Goal: Task Accomplishment & Management: Manage account settings

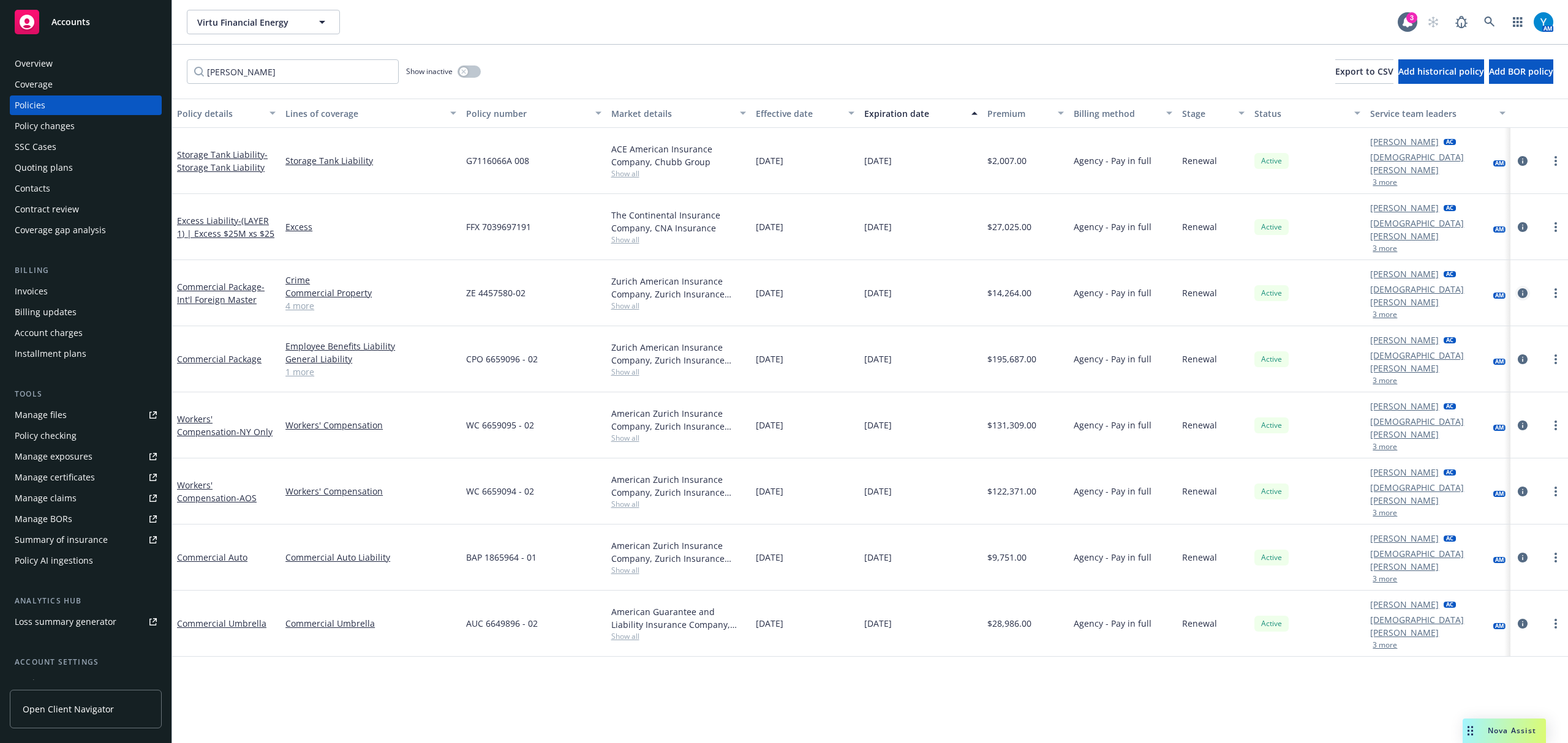
drag, startPoint x: 1524, startPoint y: 261, endPoint x: 1517, endPoint y: 262, distance: 7.1
click at [1524, 288] on icon "circleInformation" at bounding box center [1523, 293] width 10 height 10
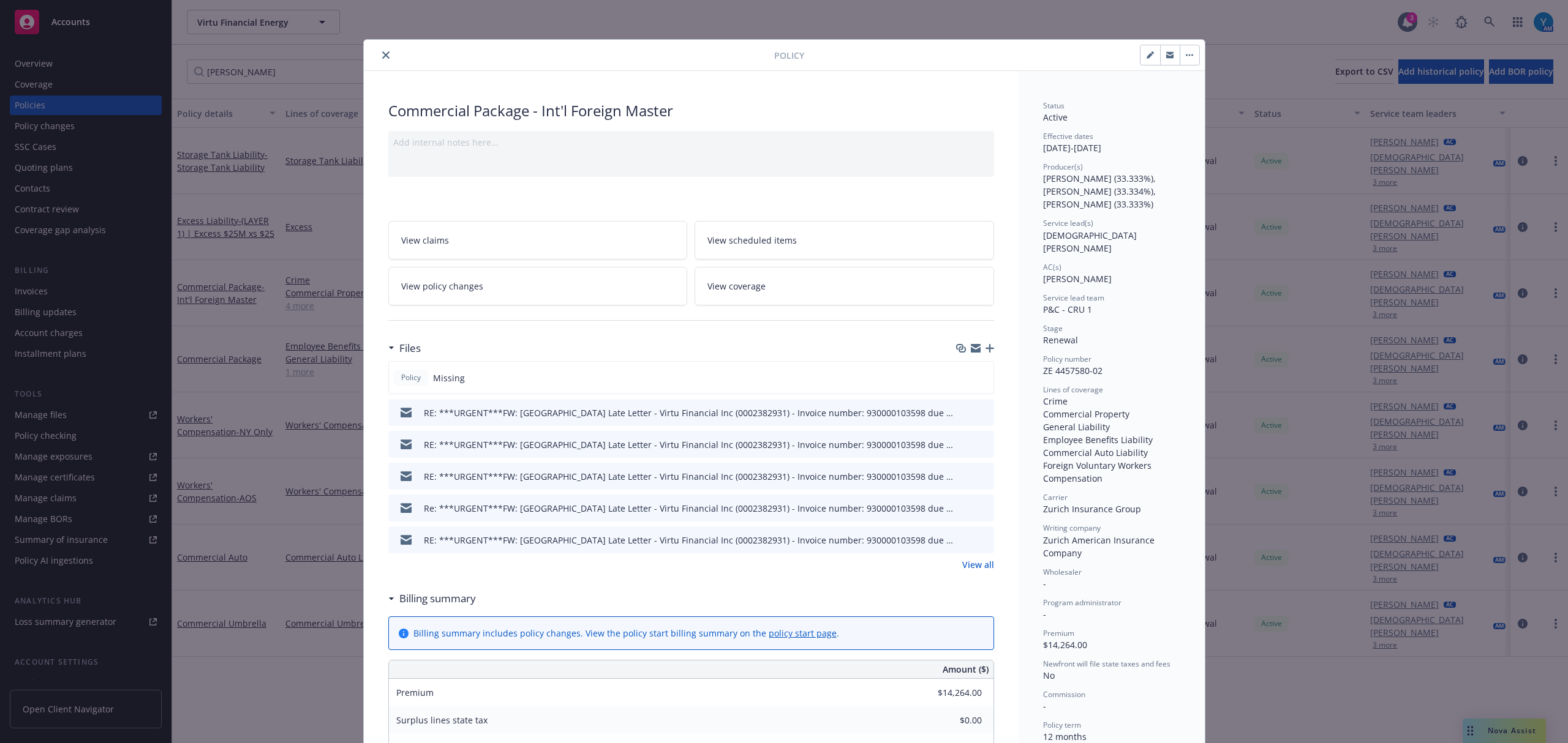
click at [986, 349] on icon "button" at bounding box center [990, 348] width 8 height 8
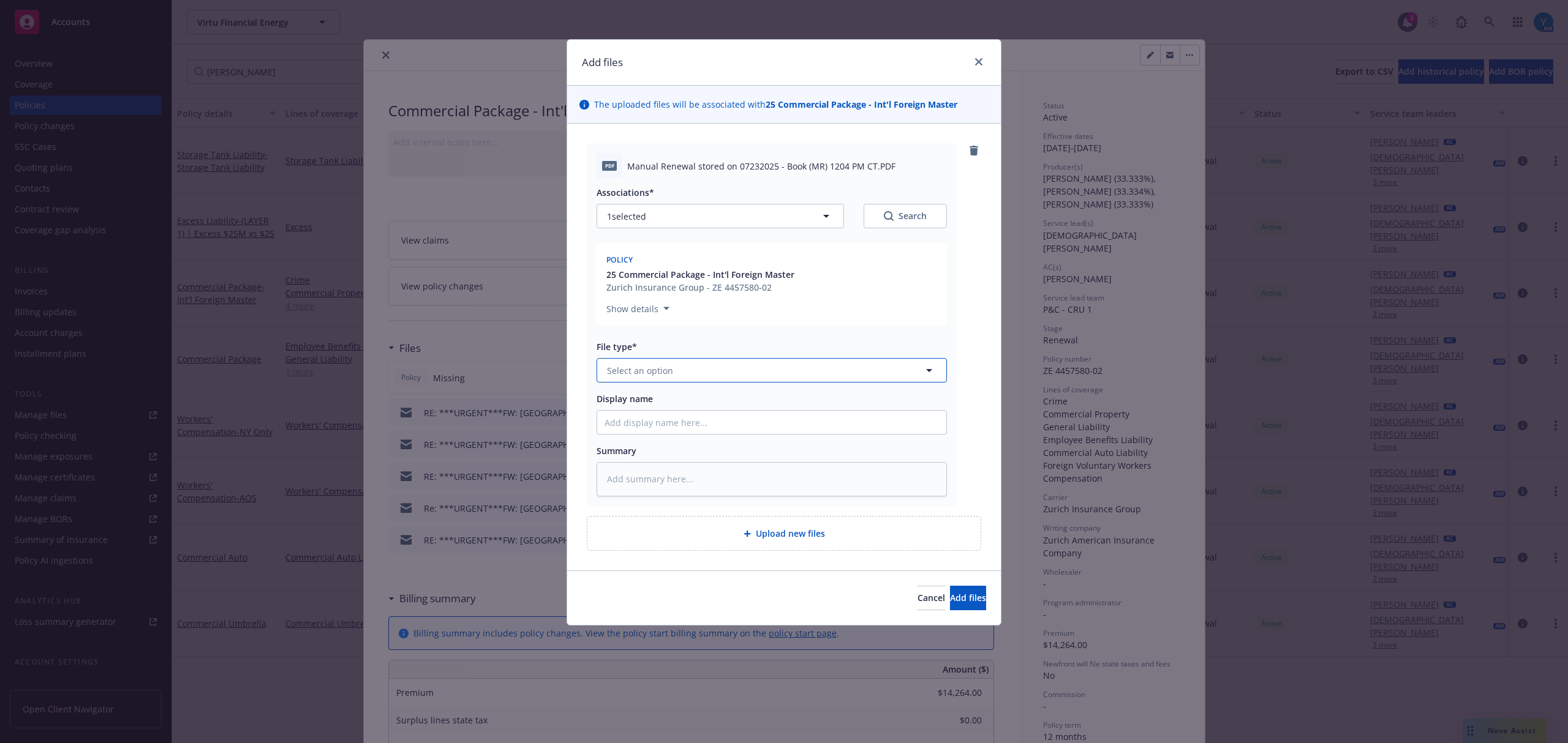
click at [720, 371] on button "Select an option" at bounding box center [771, 370] width 351 height 25
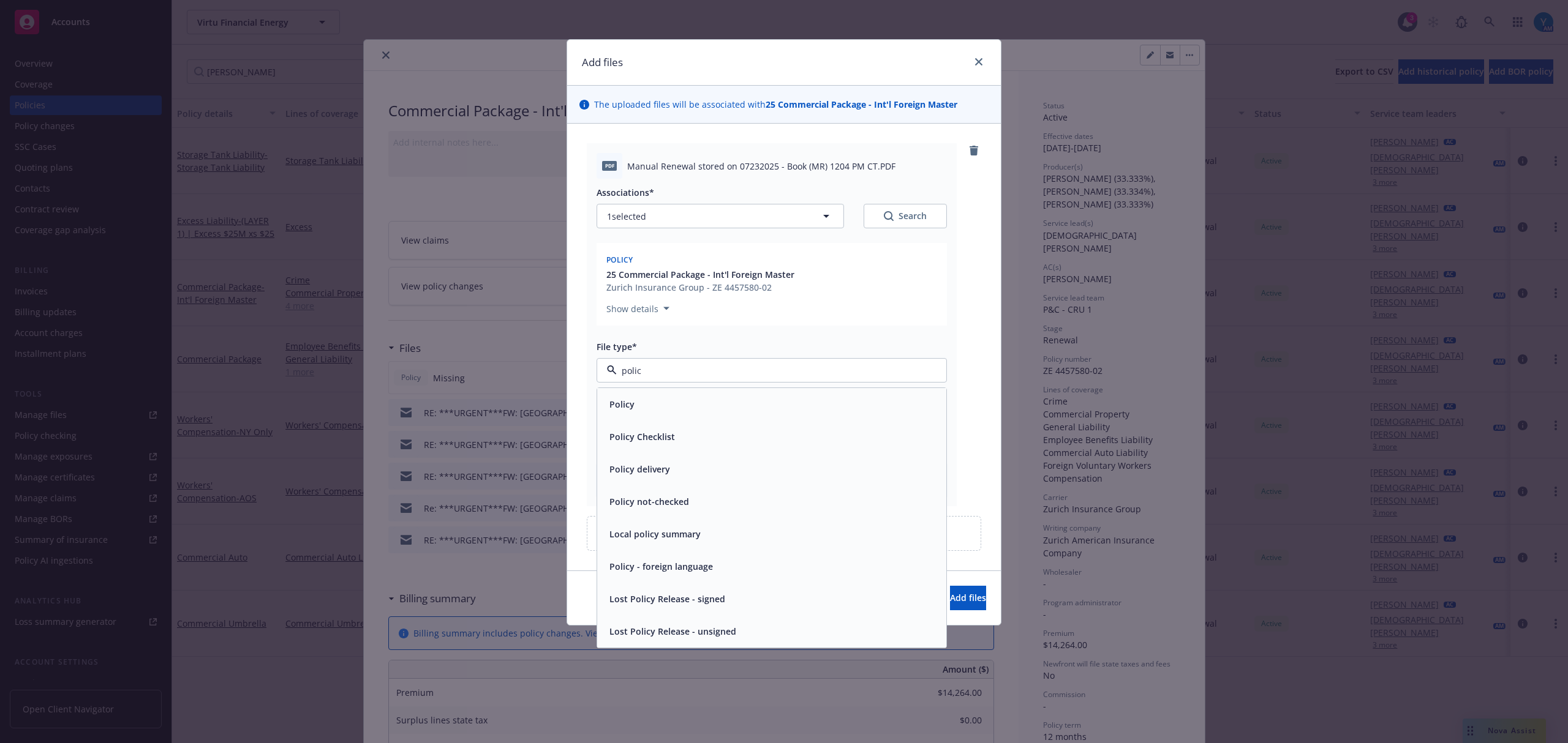
type input "policy"
click at [726, 401] on div "Policy" at bounding box center [771, 405] width 334 height 18
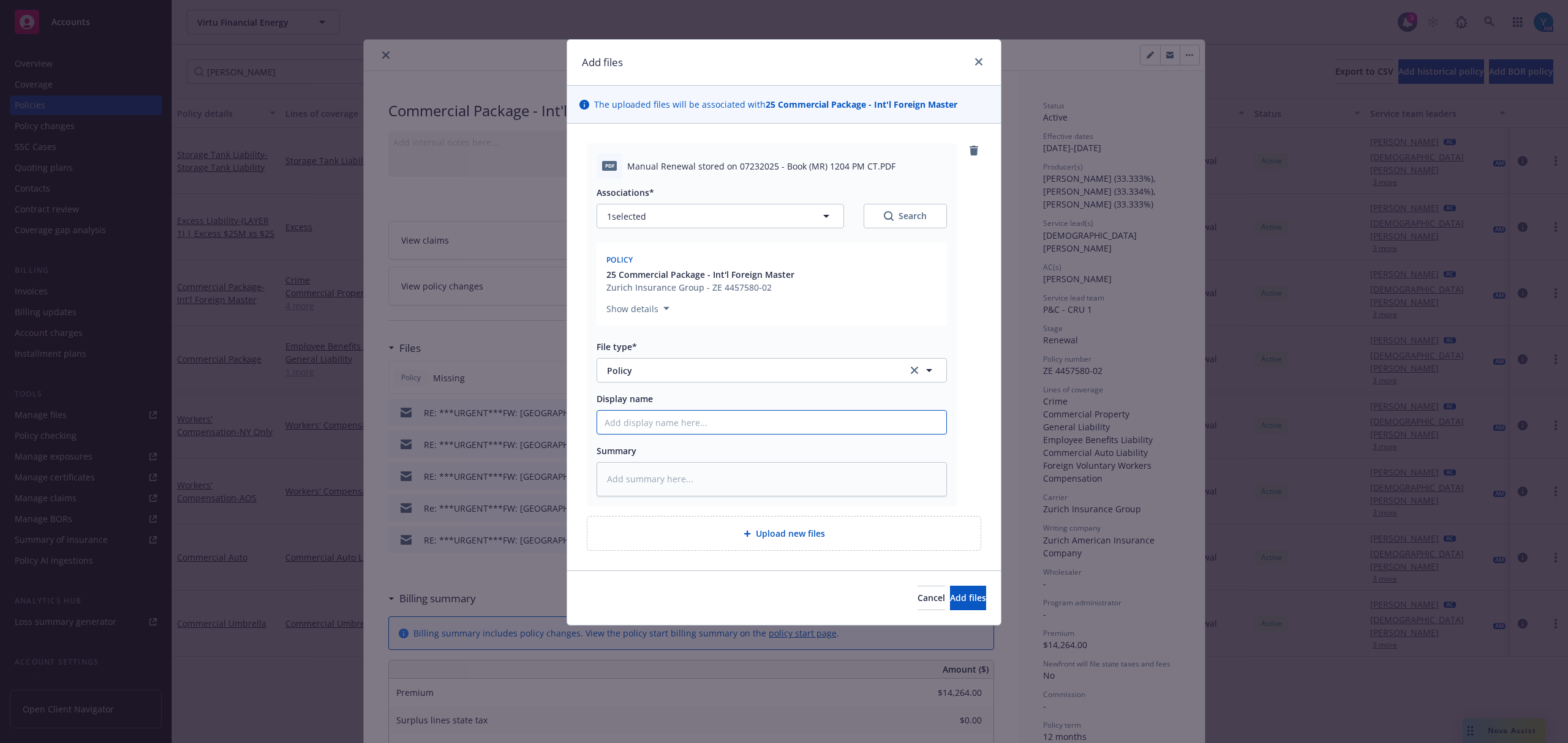
drag, startPoint x: 655, startPoint y: 426, endPoint x: 663, endPoint y: 420, distance: 10.0
click at [655, 426] on input "Display name" at bounding box center [771, 422] width 349 height 23
type textarea "x"
type input "2"
type textarea "x"
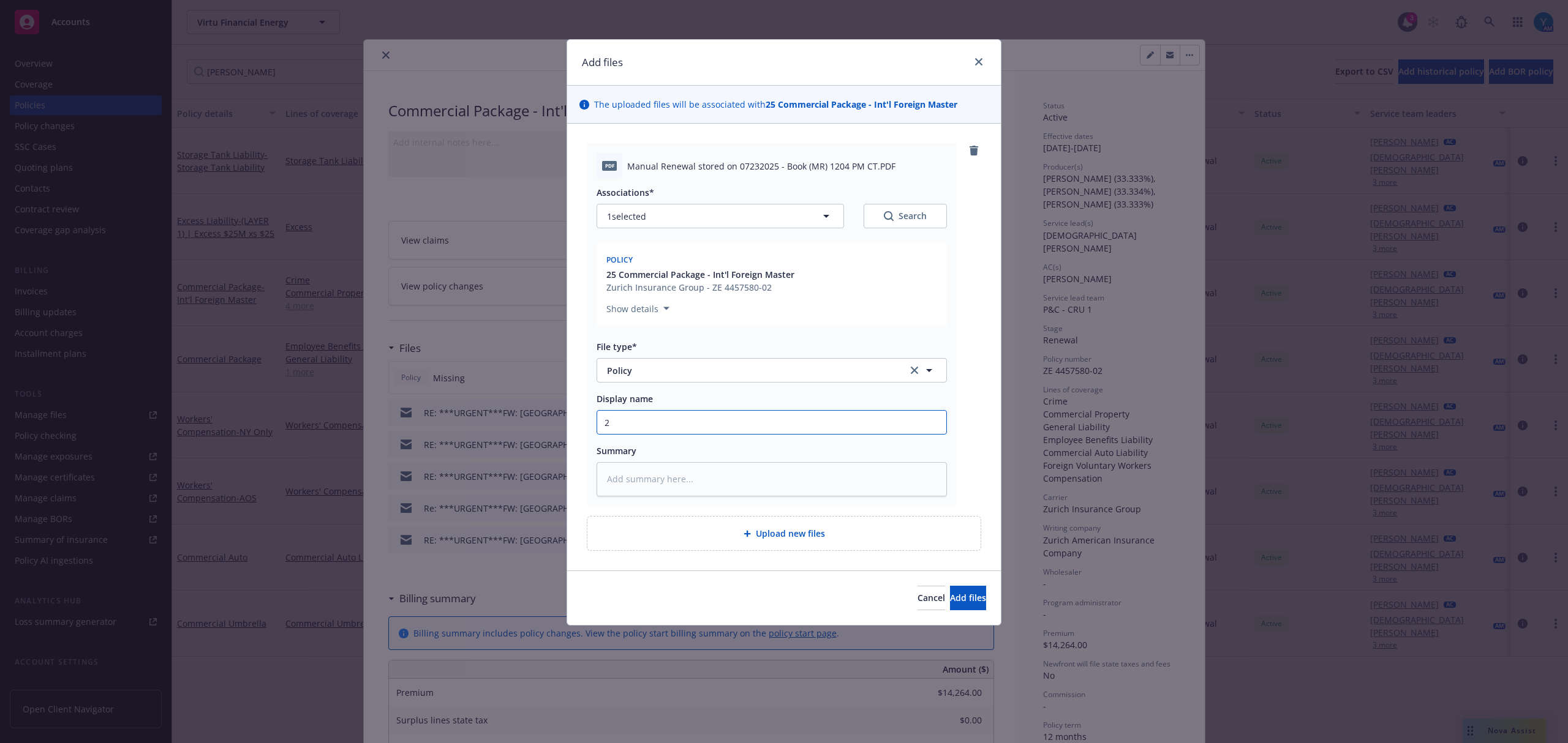
type input "25"
type textarea "x"
type input "25-"
type textarea "x"
type input "25-2"
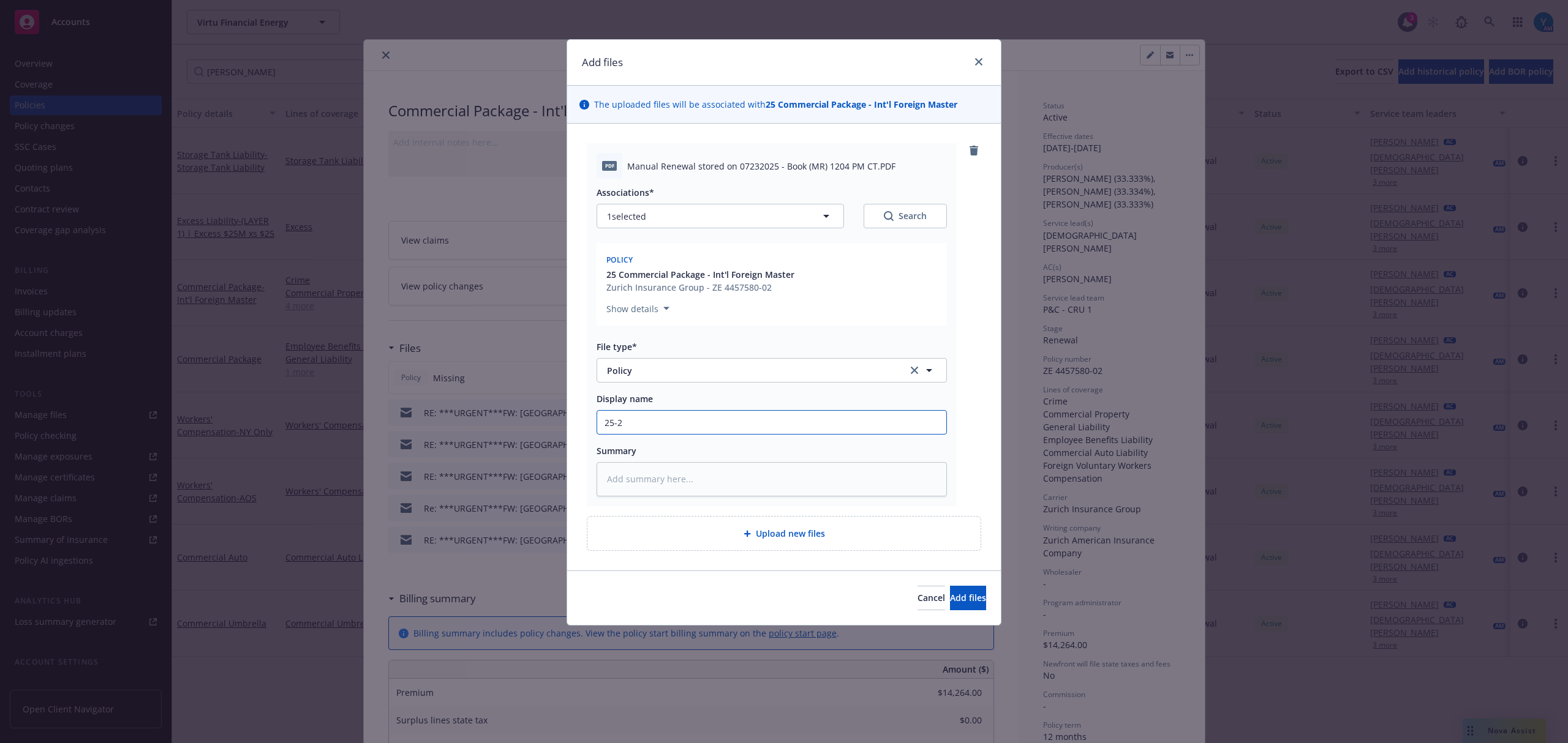
type textarea "x"
type input "25-26"
type textarea "x"
type input "25-26"
type textarea "x"
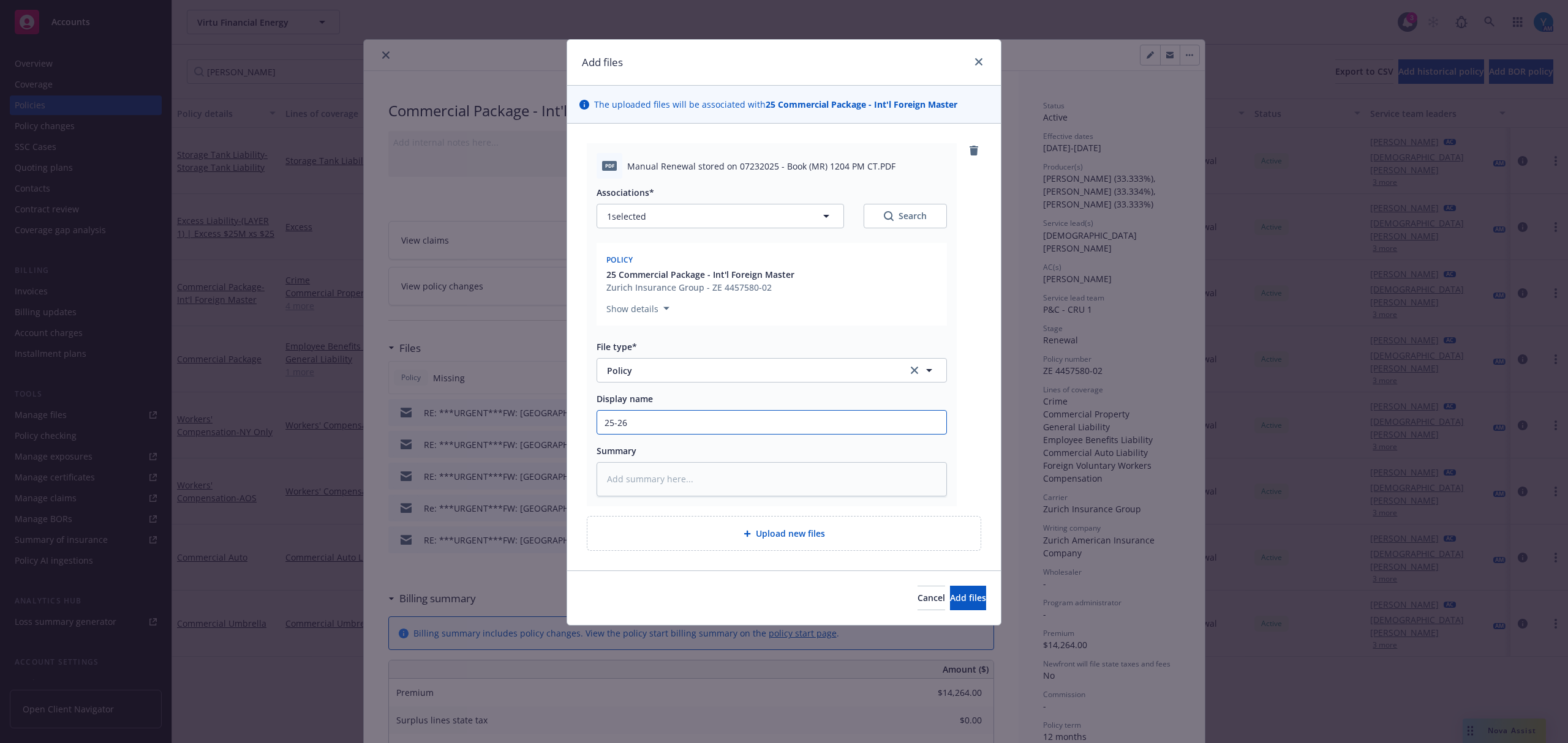
type input "25-26 F"
type textarea "x"
type input "25-26 FP"
type textarea "x"
type input "25-26 FPK"
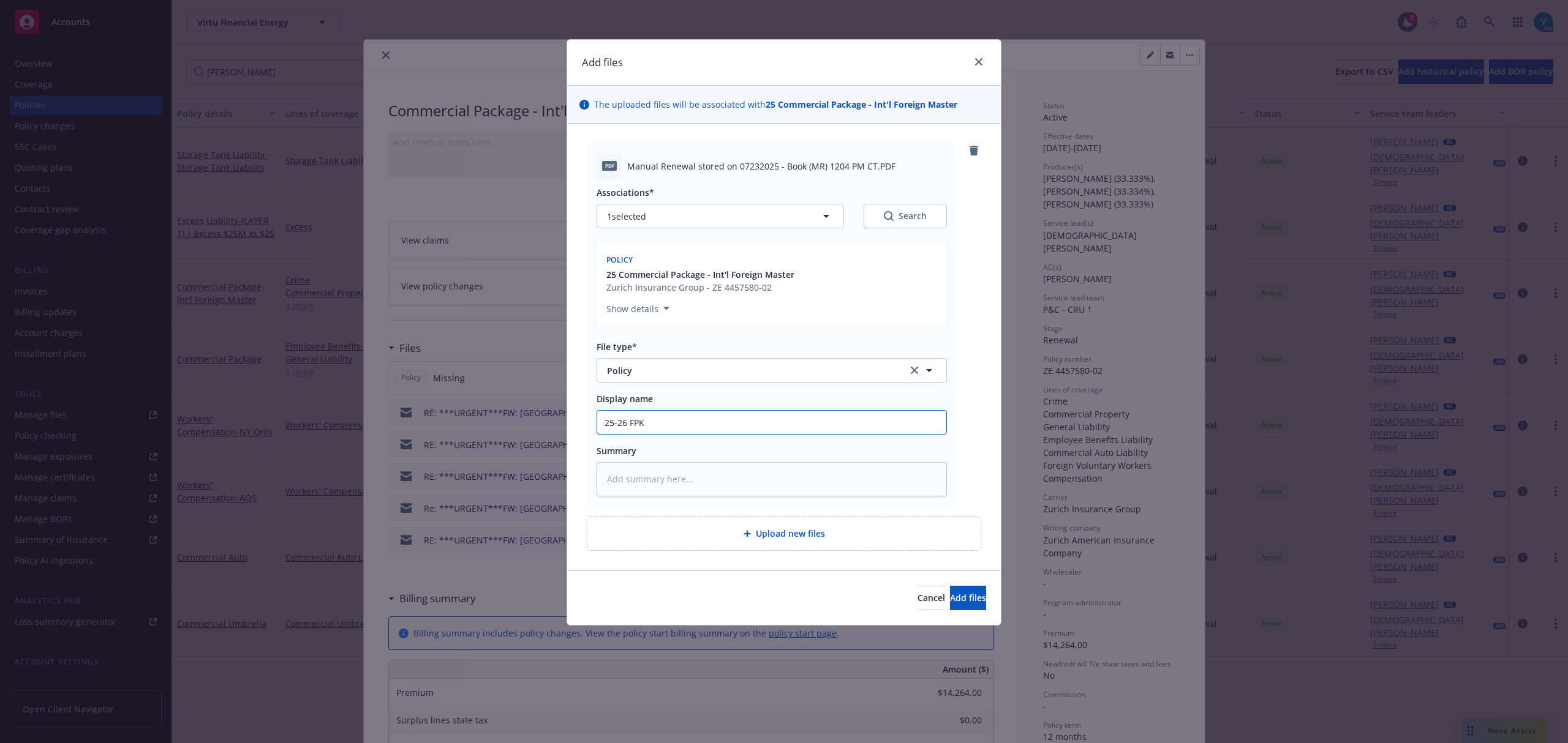
type textarea "x"
type input "25-26 FPKG"
type textarea "x"
type input "25-26 FPKG"
type textarea "x"
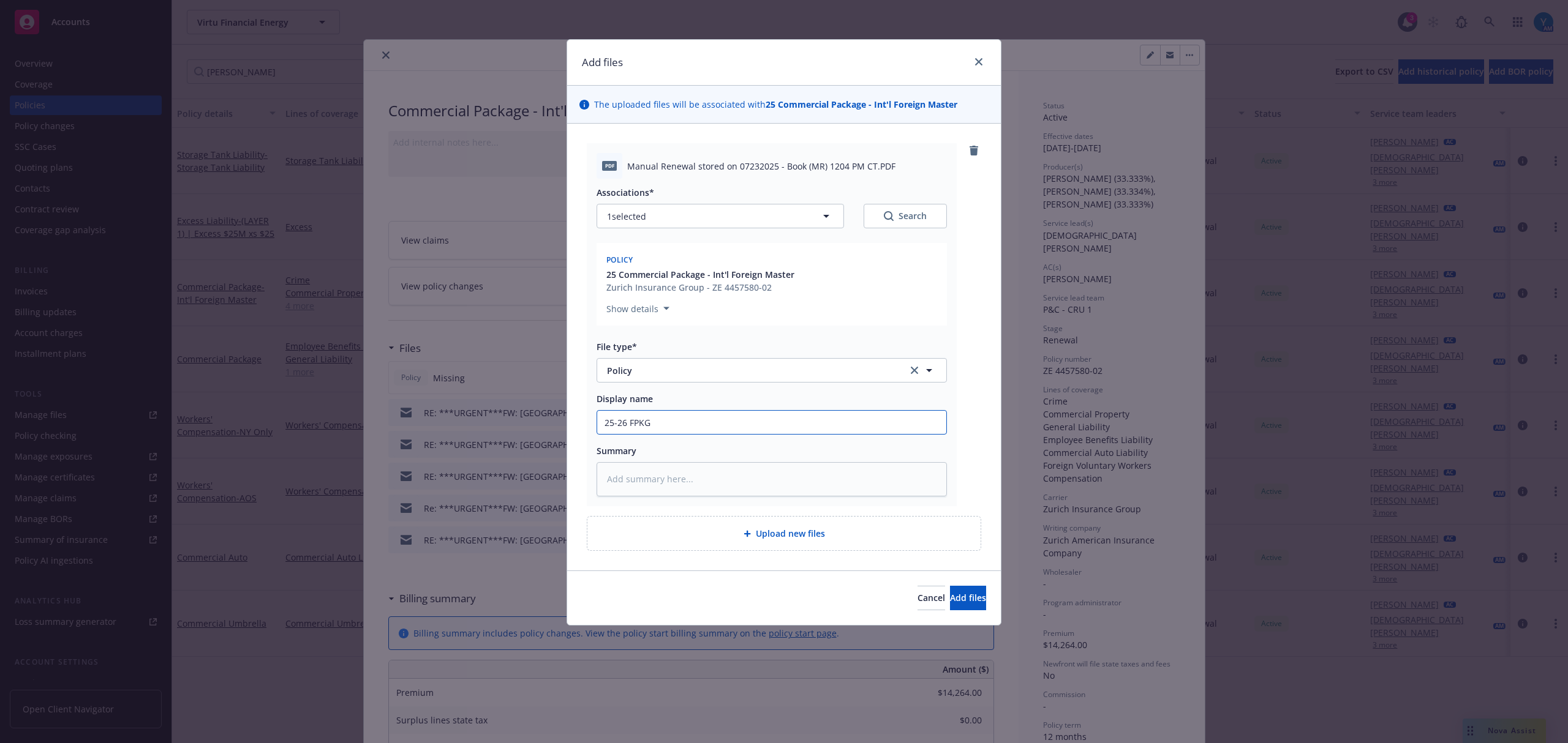
type input "25-26 FPKG P"
type textarea "x"
type input "25-26 FPKG Po"
type textarea "x"
type input "25-26 FPKG Pol"
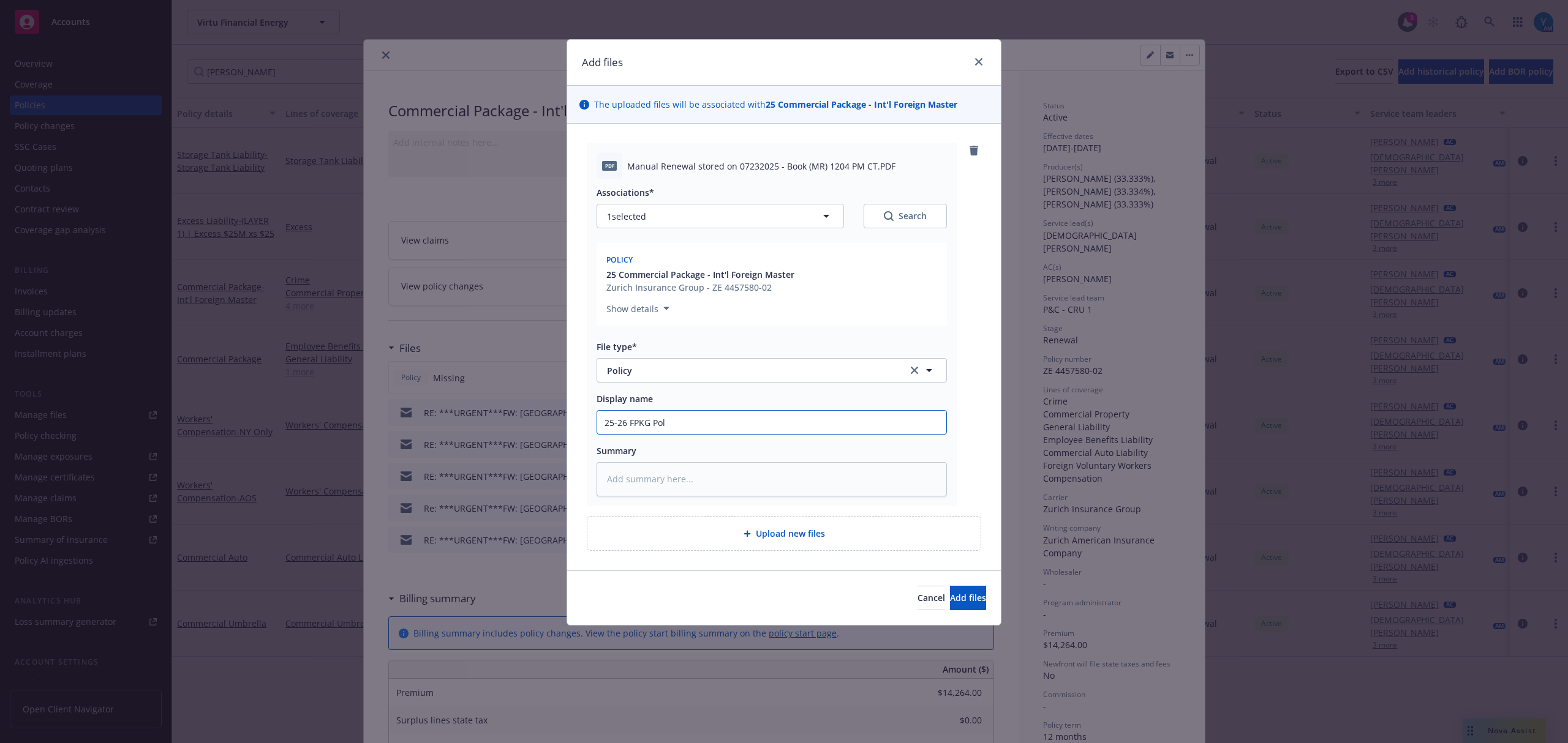
type textarea "x"
type input "25-26 FPKG Poli"
type textarea "x"
type input "25-26 FPKG Polic"
type textarea "x"
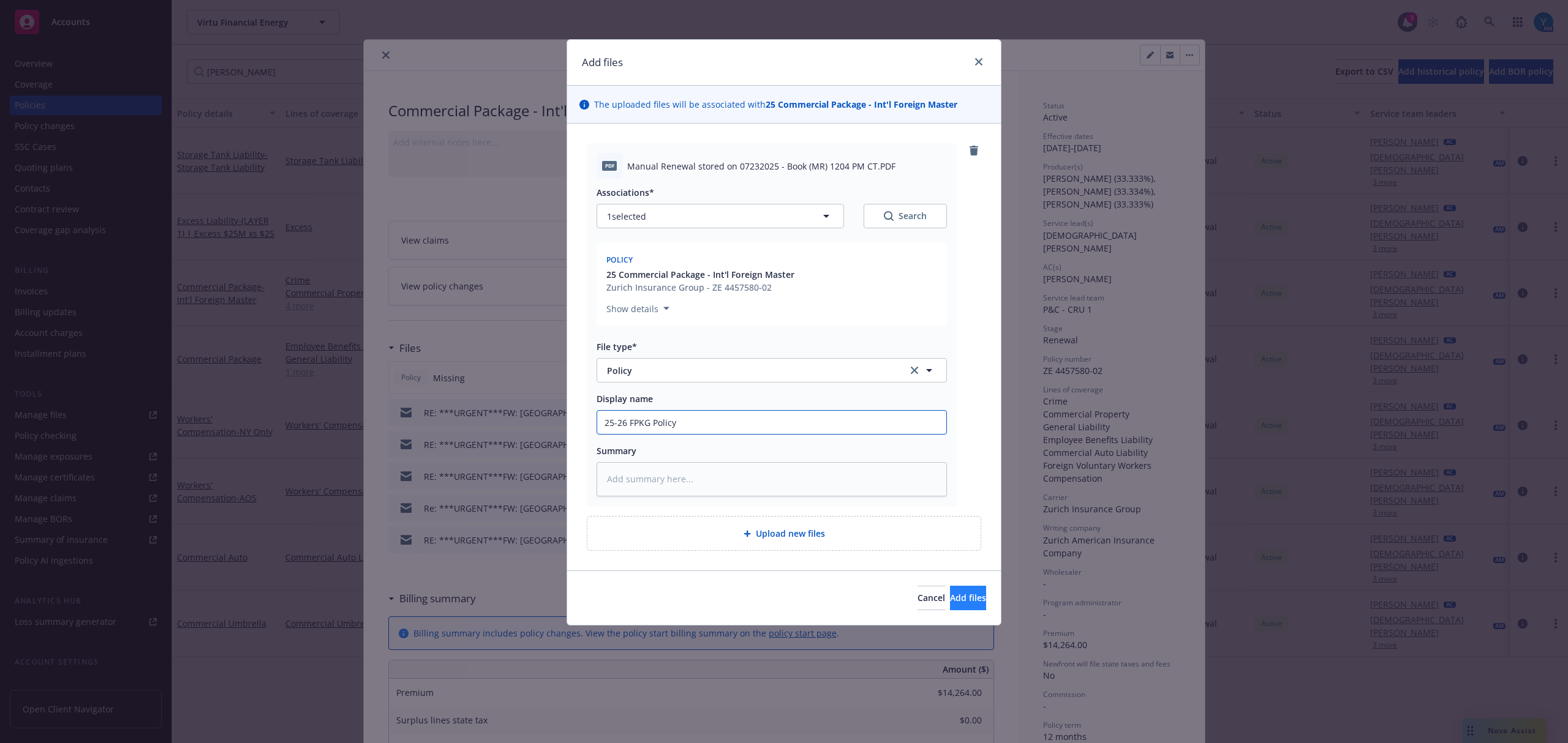
type input "25-26 FPKG Policy"
click at [950, 599] on span "Add files" at bounding box center [968, 598] width 36 height 11
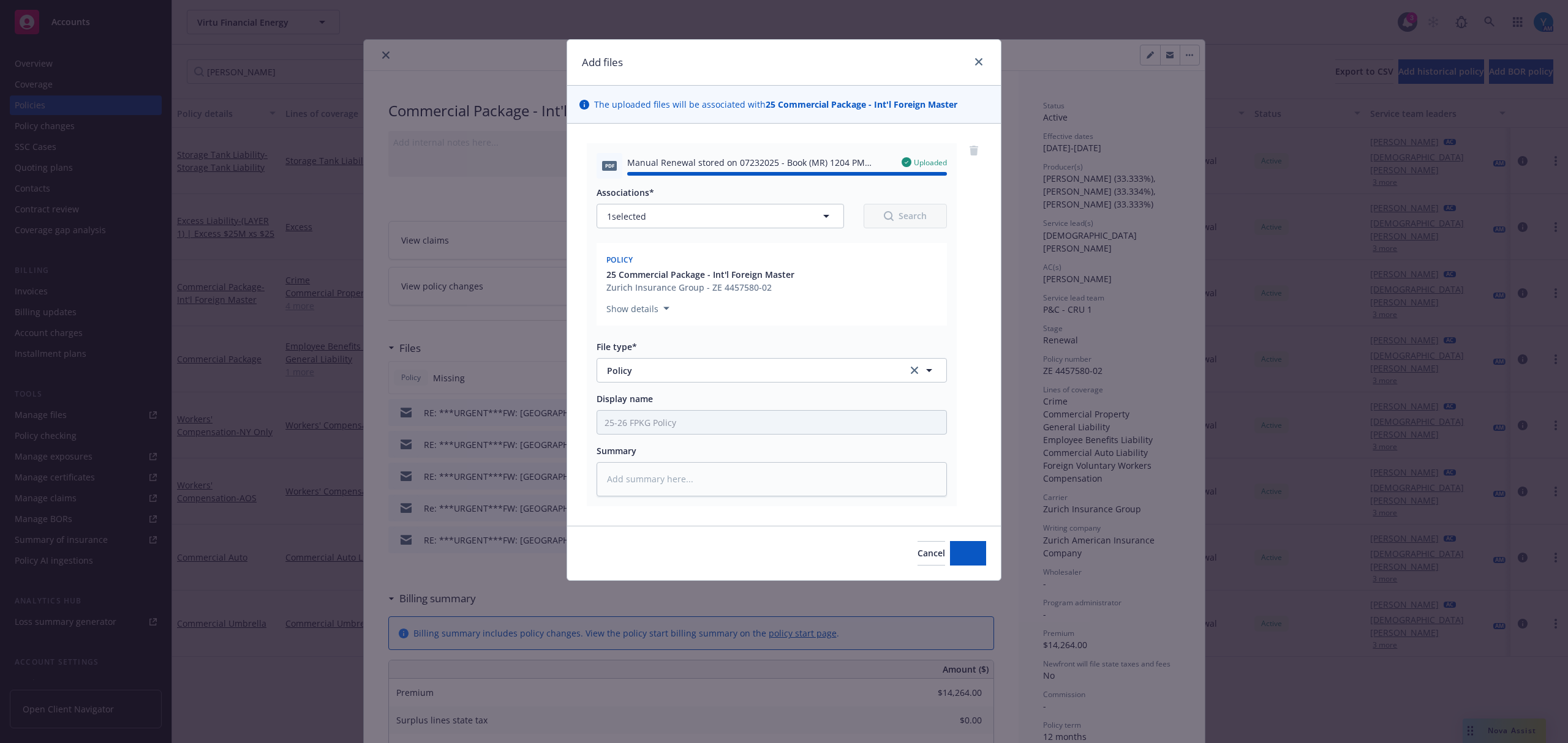
type textarea "x"
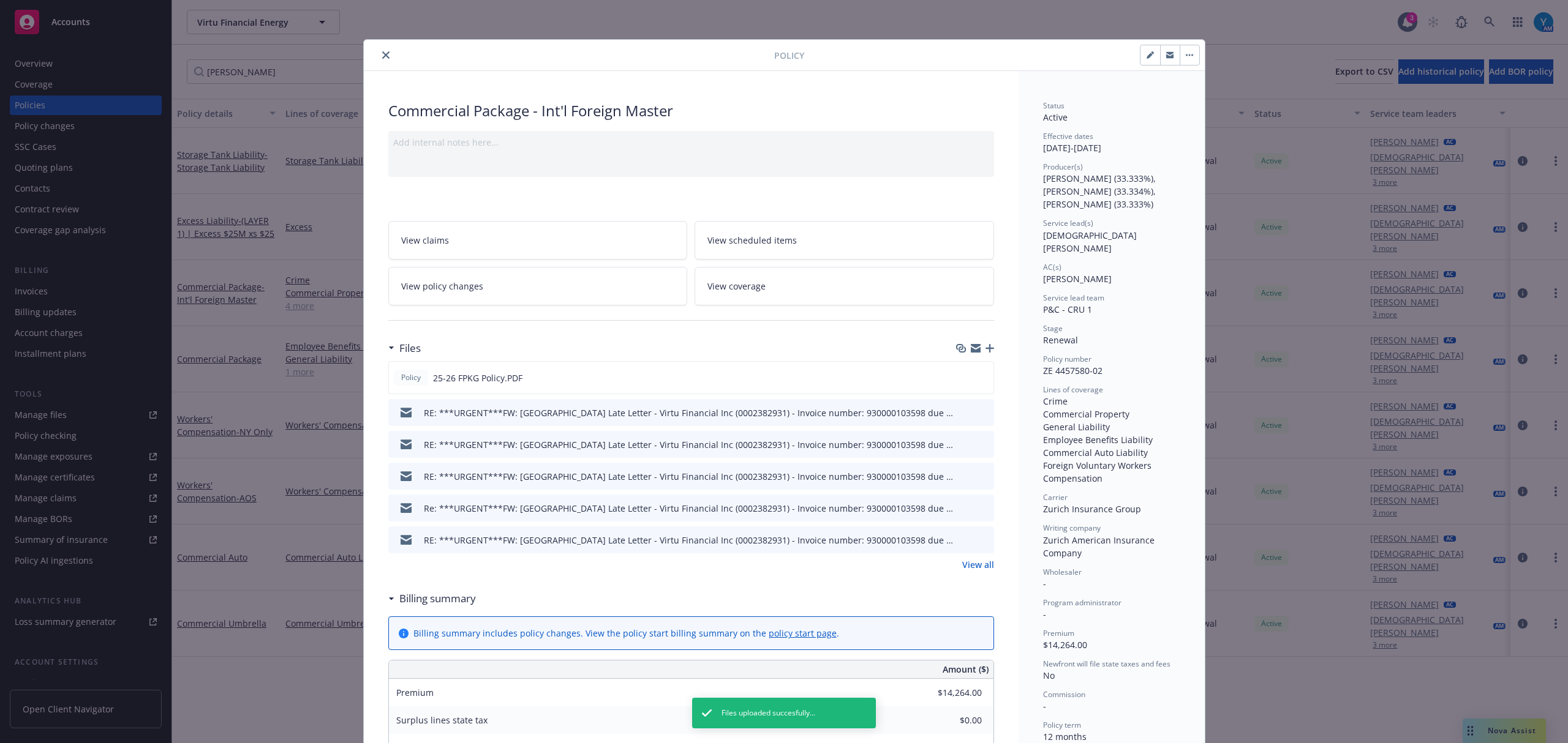
click at [981, 564] on link "View all" at bounding box center [978, 565] width 32 height 13
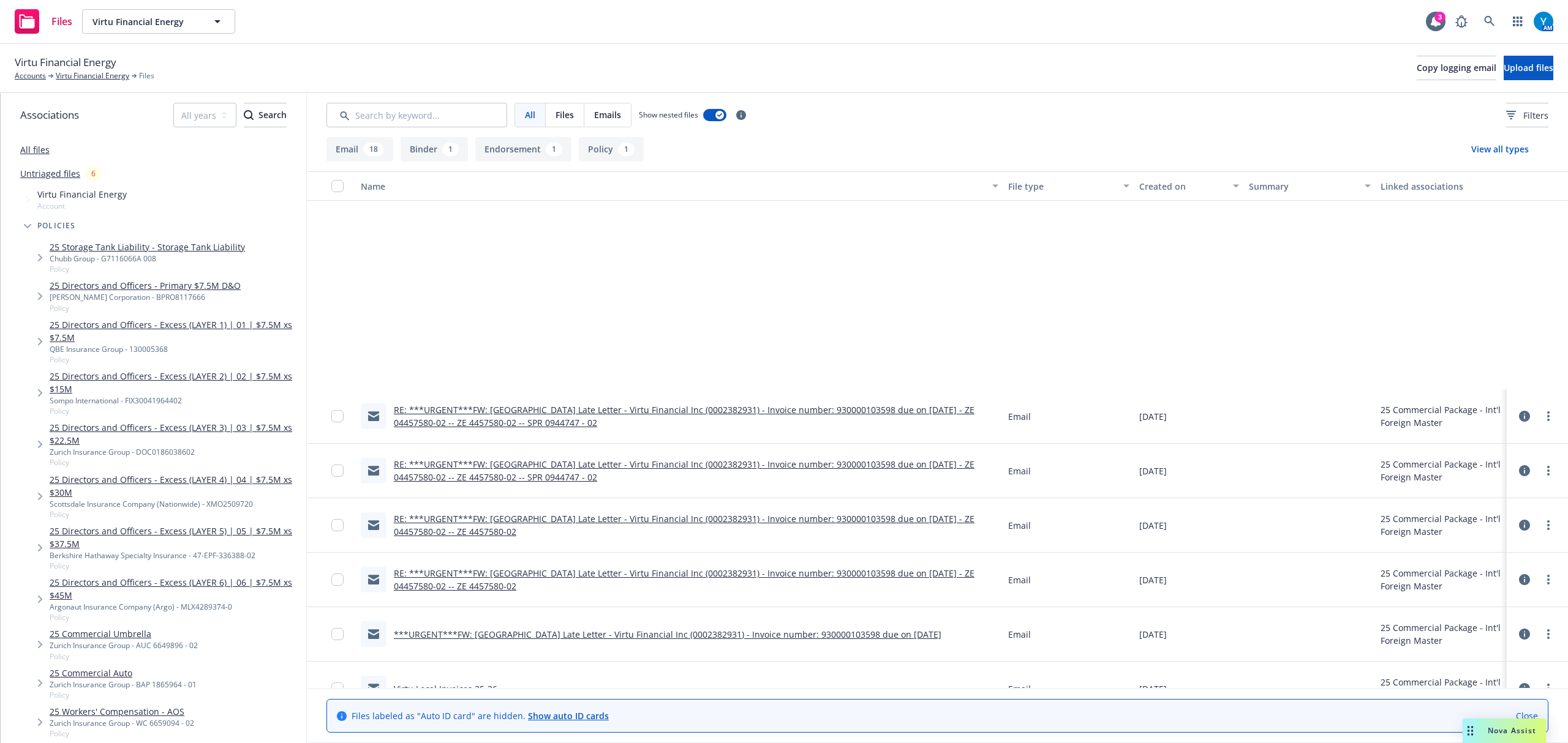
scroll to position [407, 0]
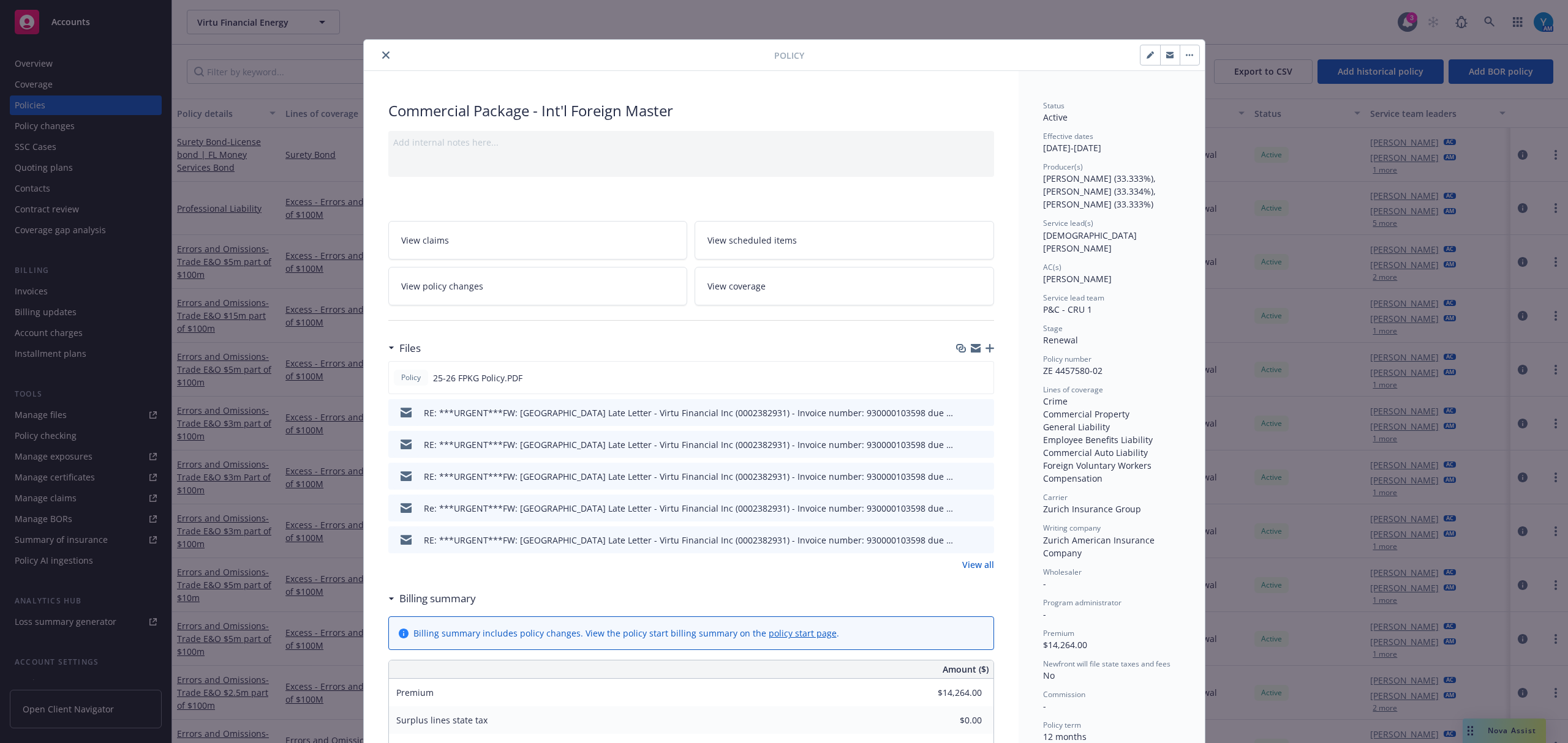
click at [986, 348] on icon "button" at bounding box center [990, 348] width 8 height 8
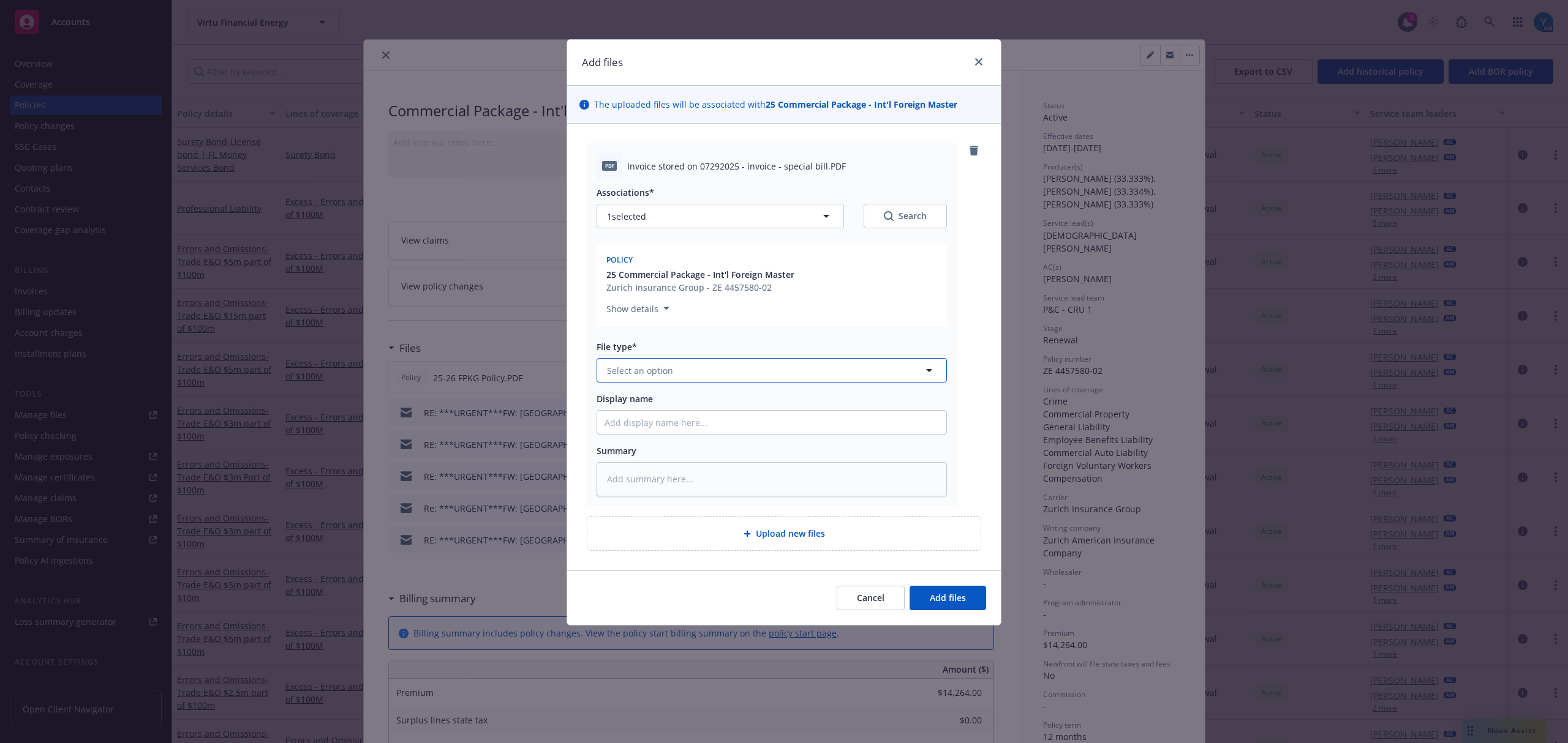
click at [718, 374] on button "Select an option" at bounding box center [771, 370] width 351 height 25
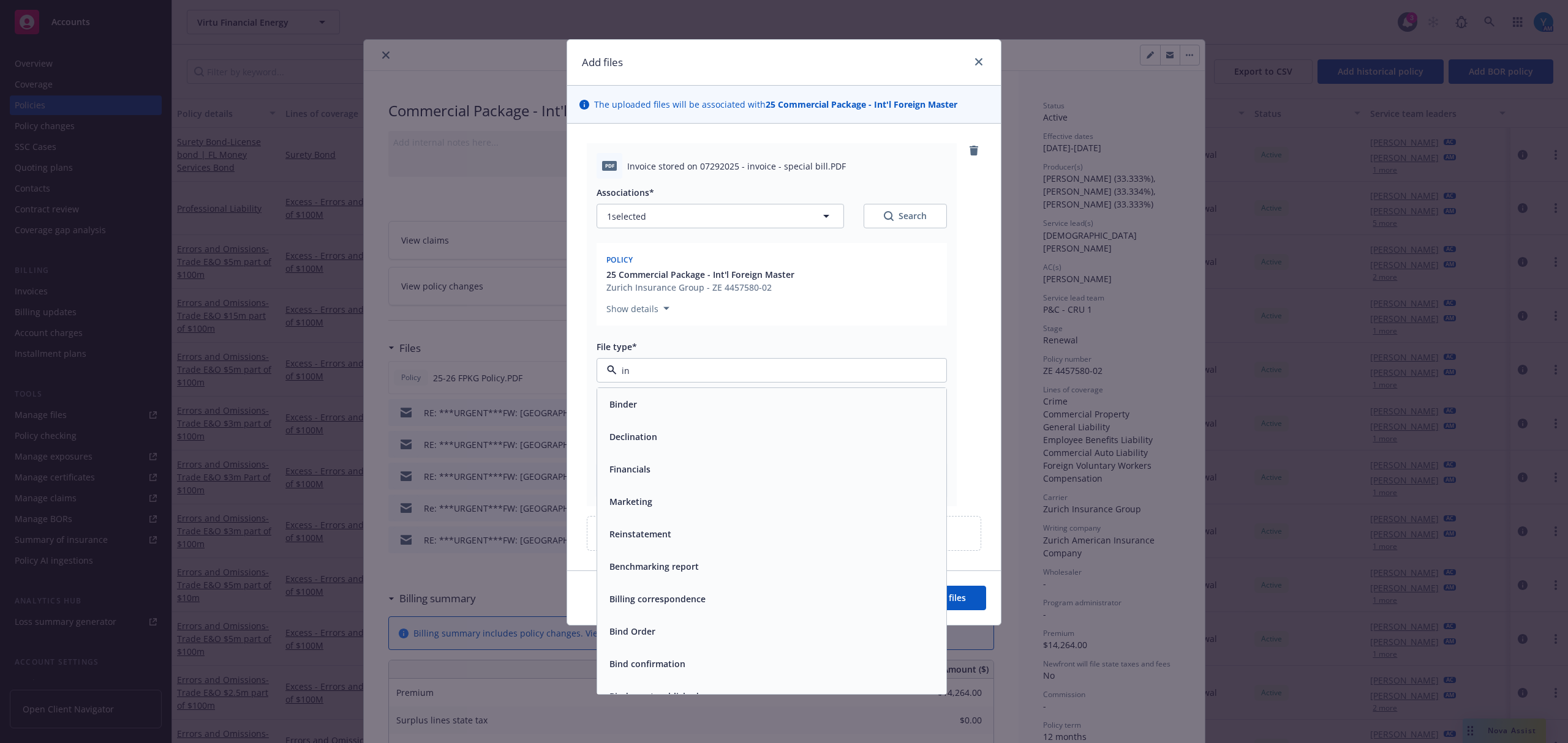
type input "inv"
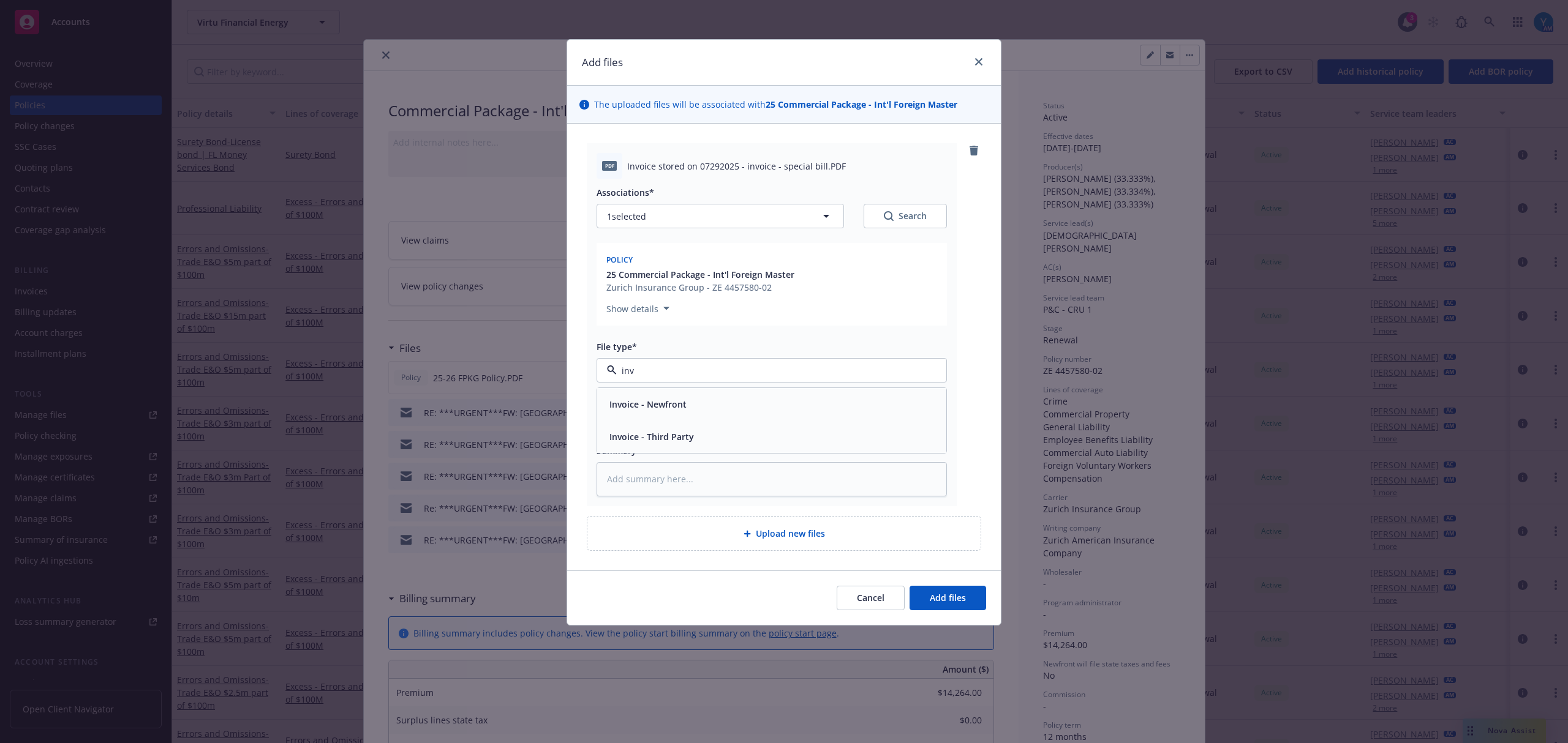
click at [765, 434] on div "Invoice - Third Party" at bounding box center [771, 437] width 334 height 18
click at [968, 608] on button "Add files" at bounding box center [948, 599] width 76 height 25
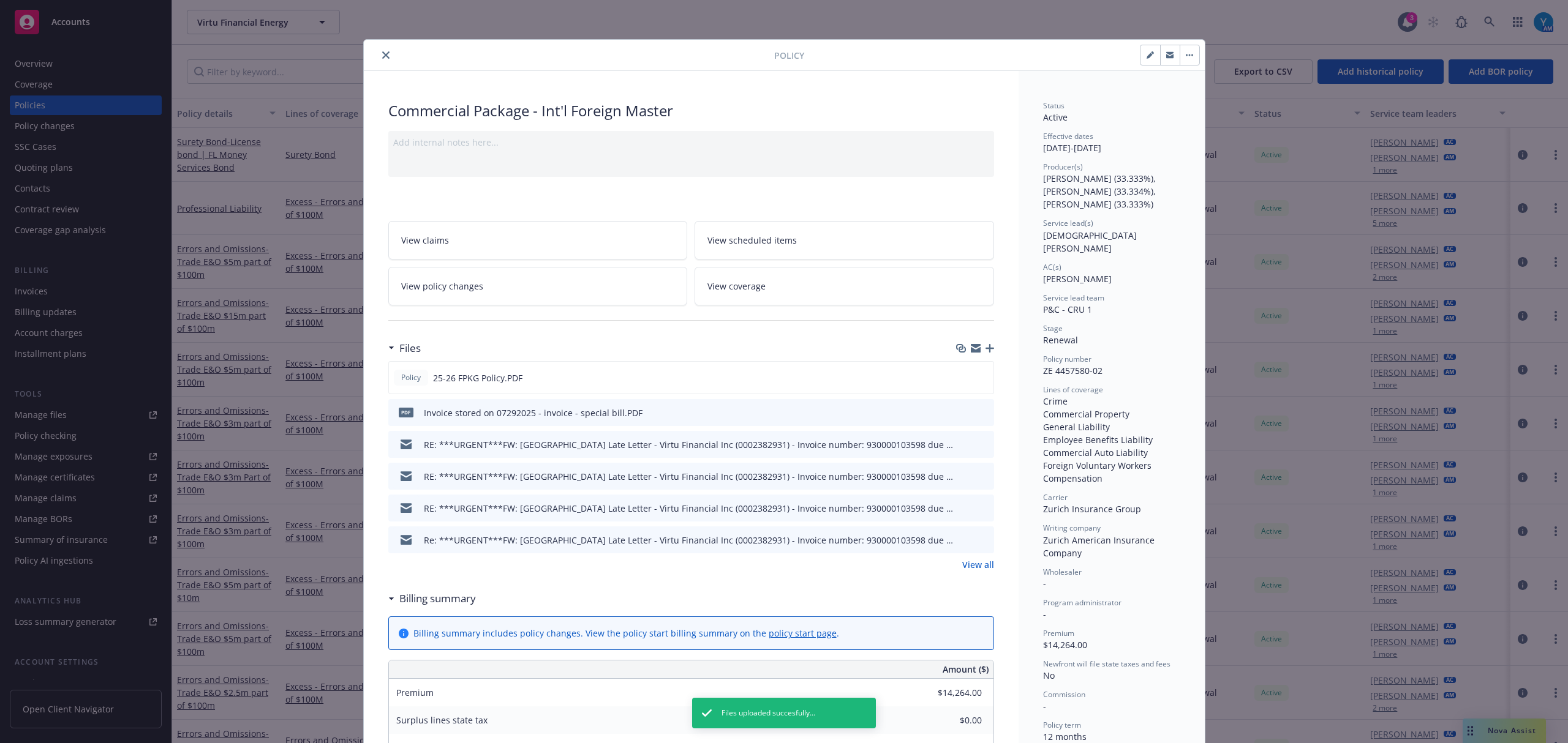
click at [986, 346] on icon "button" at bounding box center [990, 348] width 8 height 8
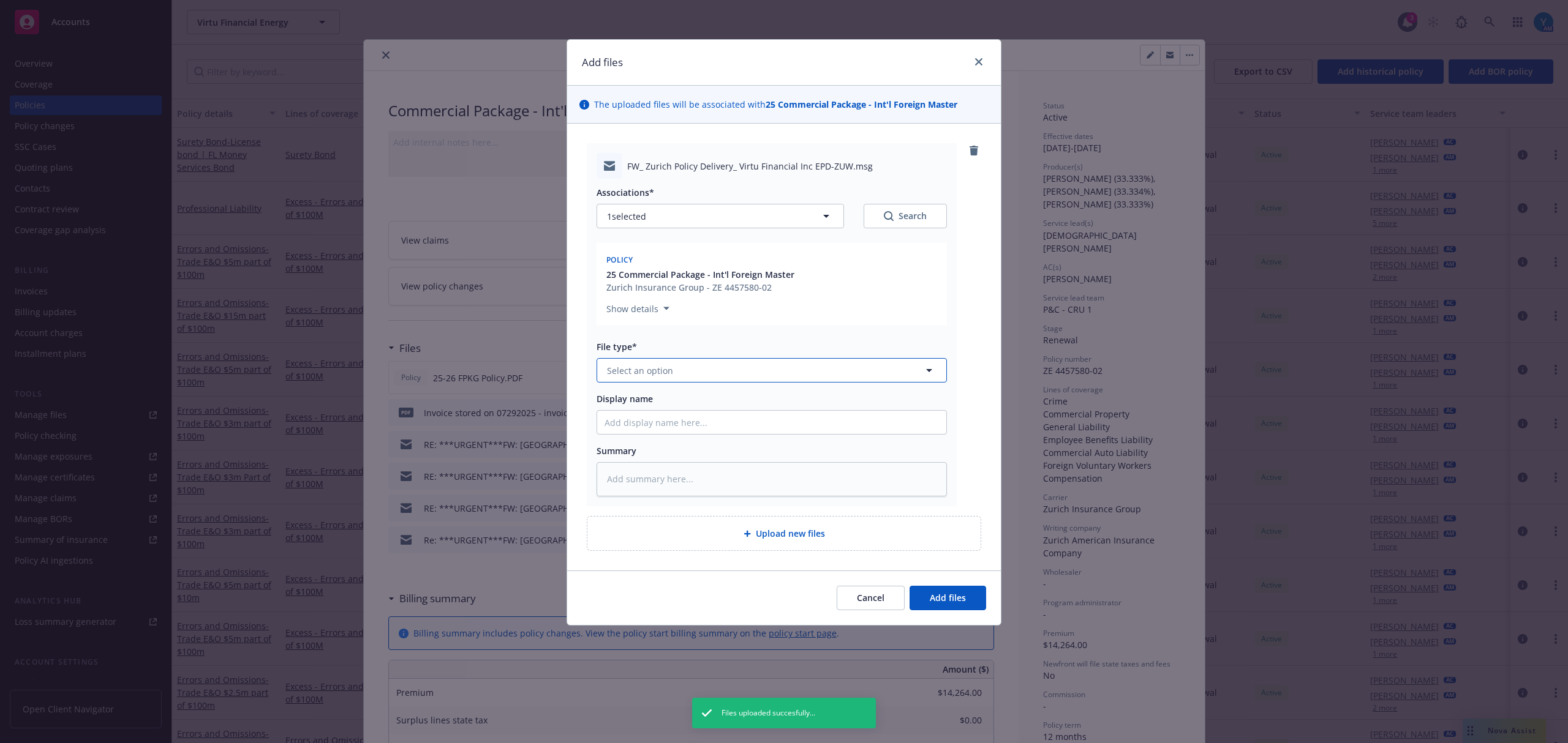
click at [681, 372] on button "Select an option" at bounding box center [771, 370] width 351 height 25
type textarea "x"
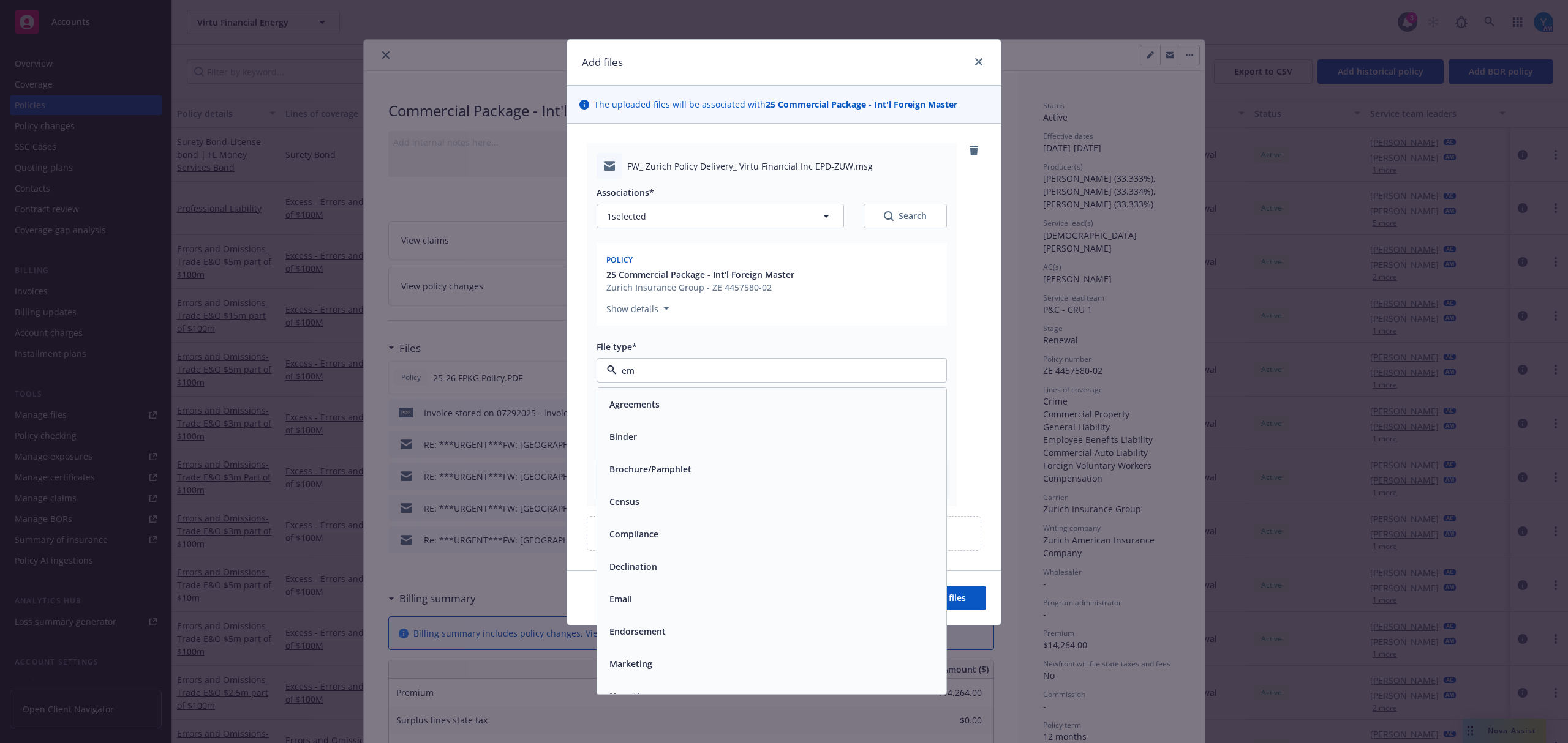
type input "ema"
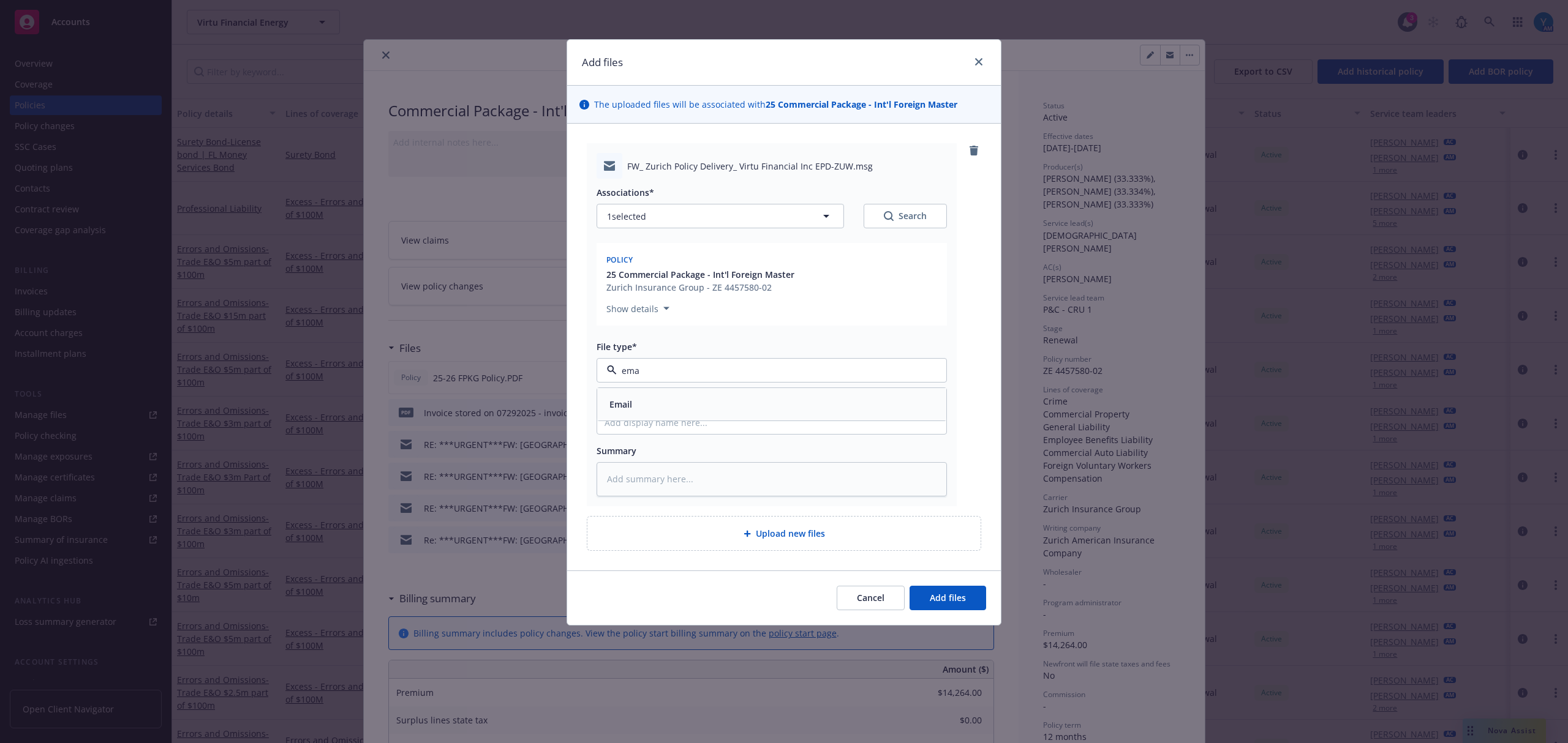
click at [729, 397] on div "Email" at bounding box center [771, 405] width 334 height 18
click at [708, 411] on input "Display name" at bounding box center [771, 422] width 349 height 23
type textarea "x"
type input "F"
type textarea "x"
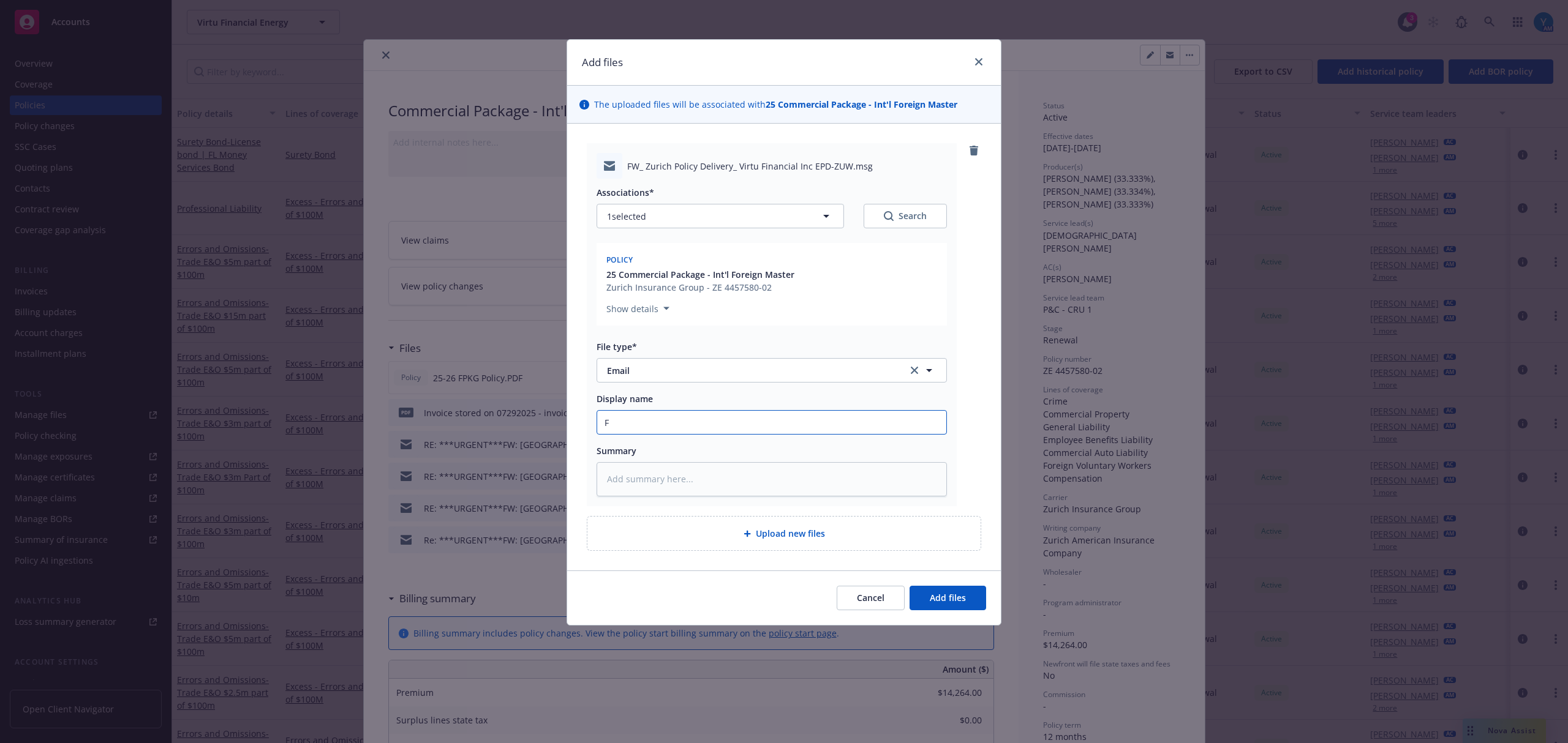
type input "Fr"
type textarea "x"
type input "Fro"
type textarea "x"
type input "From"
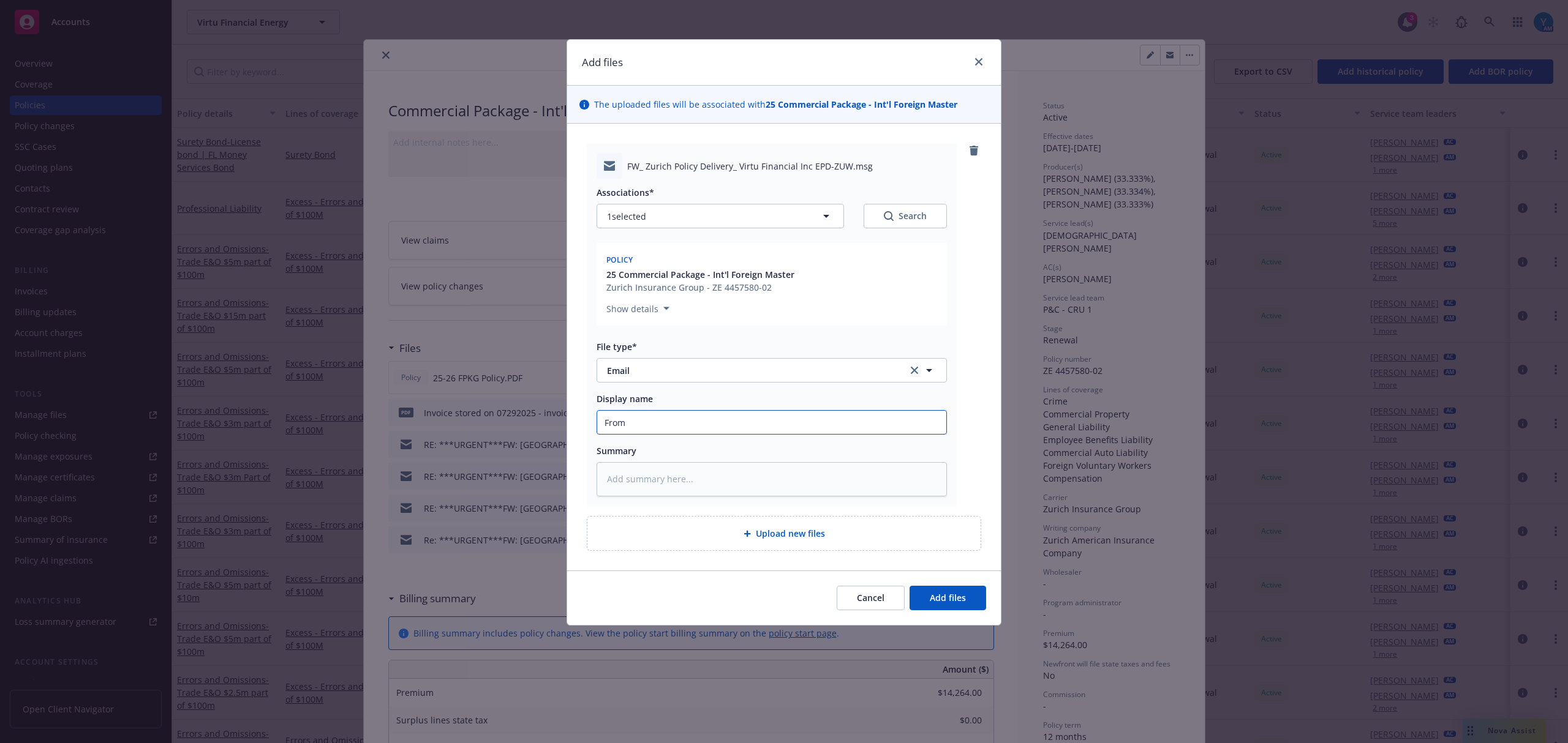
type textarea "x"
type input "From"
type textarea "x"
type input "From Z"
type textarea "x"
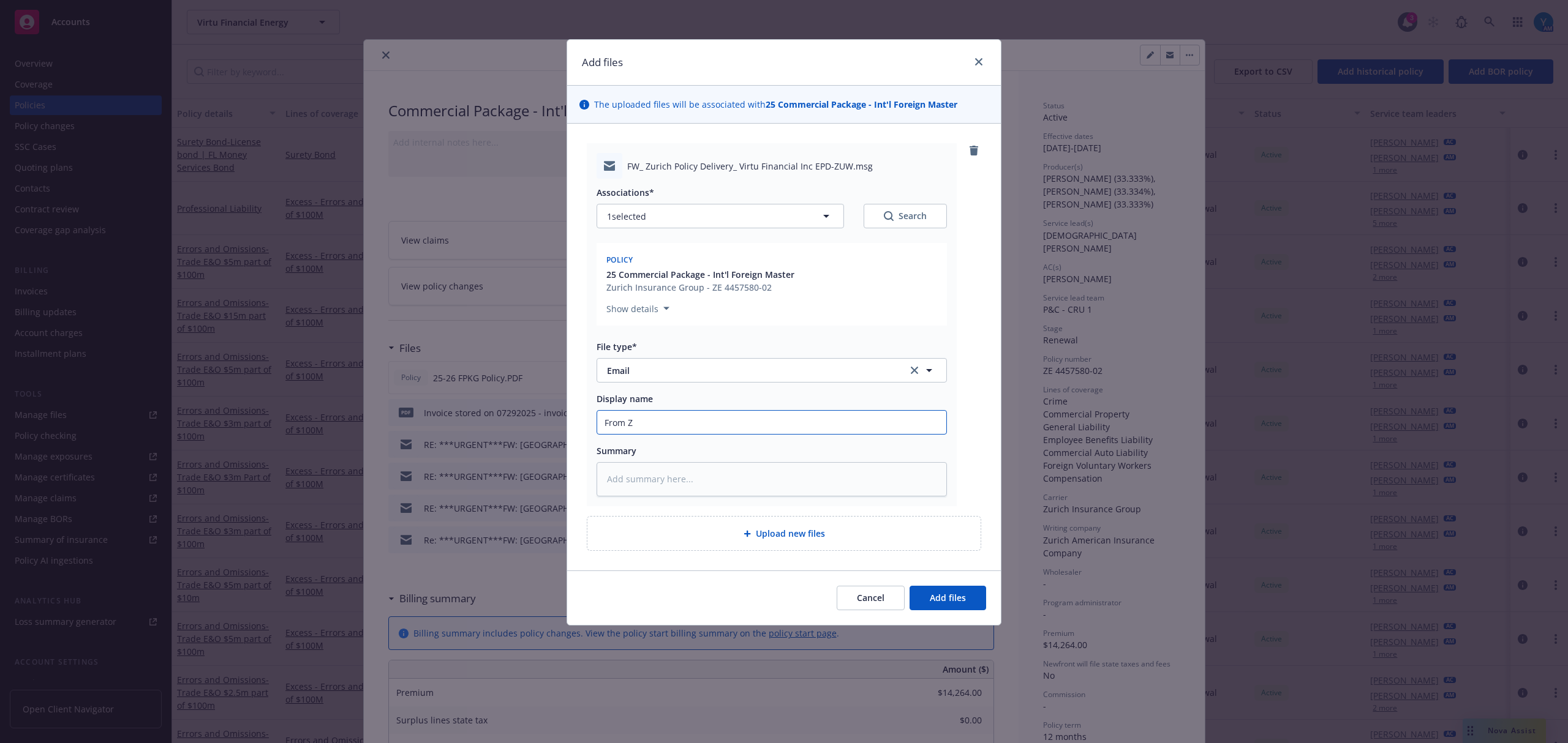
type input "From Zu"
type textarea "x"
type input "From Zur"
type textarea "x"
type input "From Zuri"
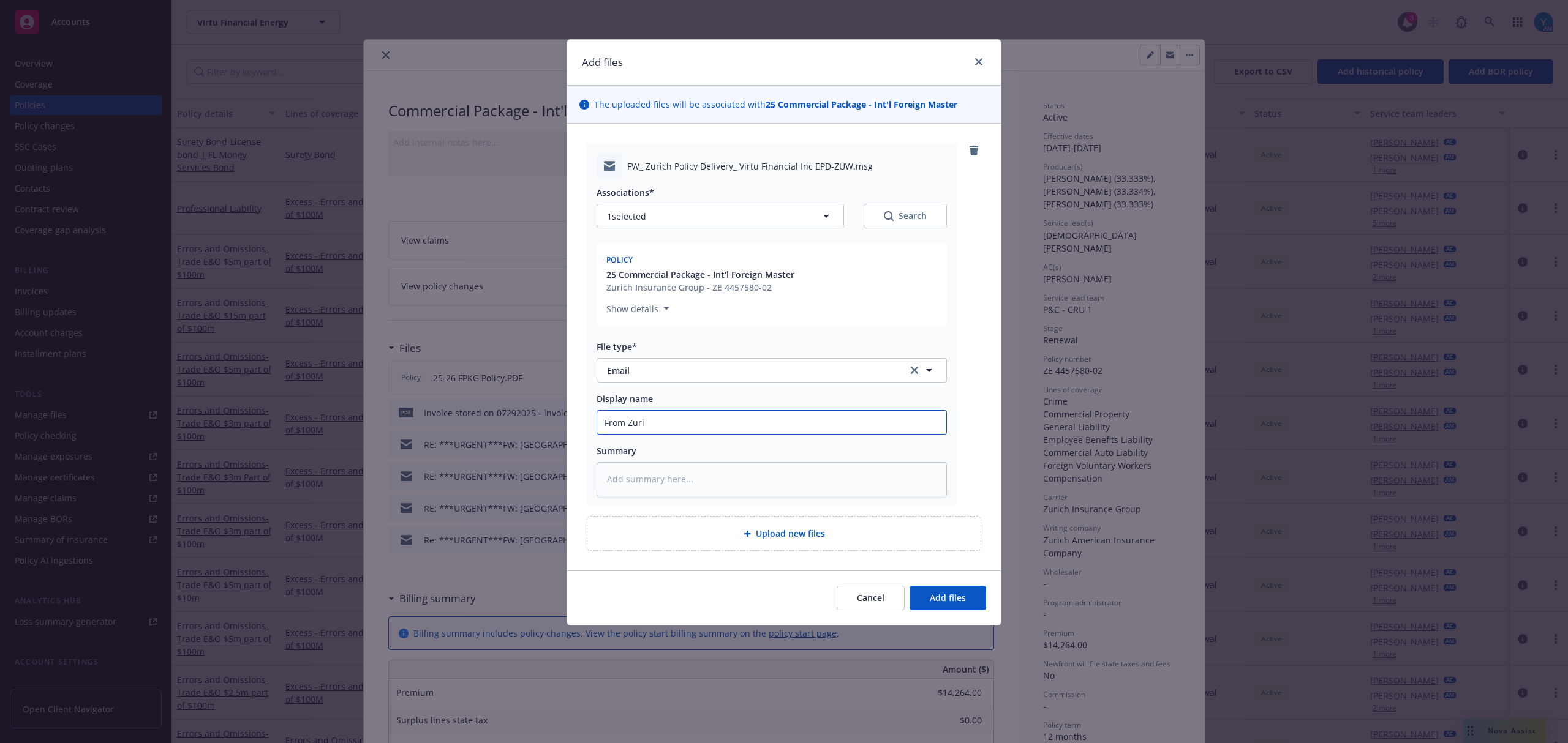
type textarea "x"
type input "From Zuric"
type textarea "x"
type input "From Zurich"
type textarea "x"
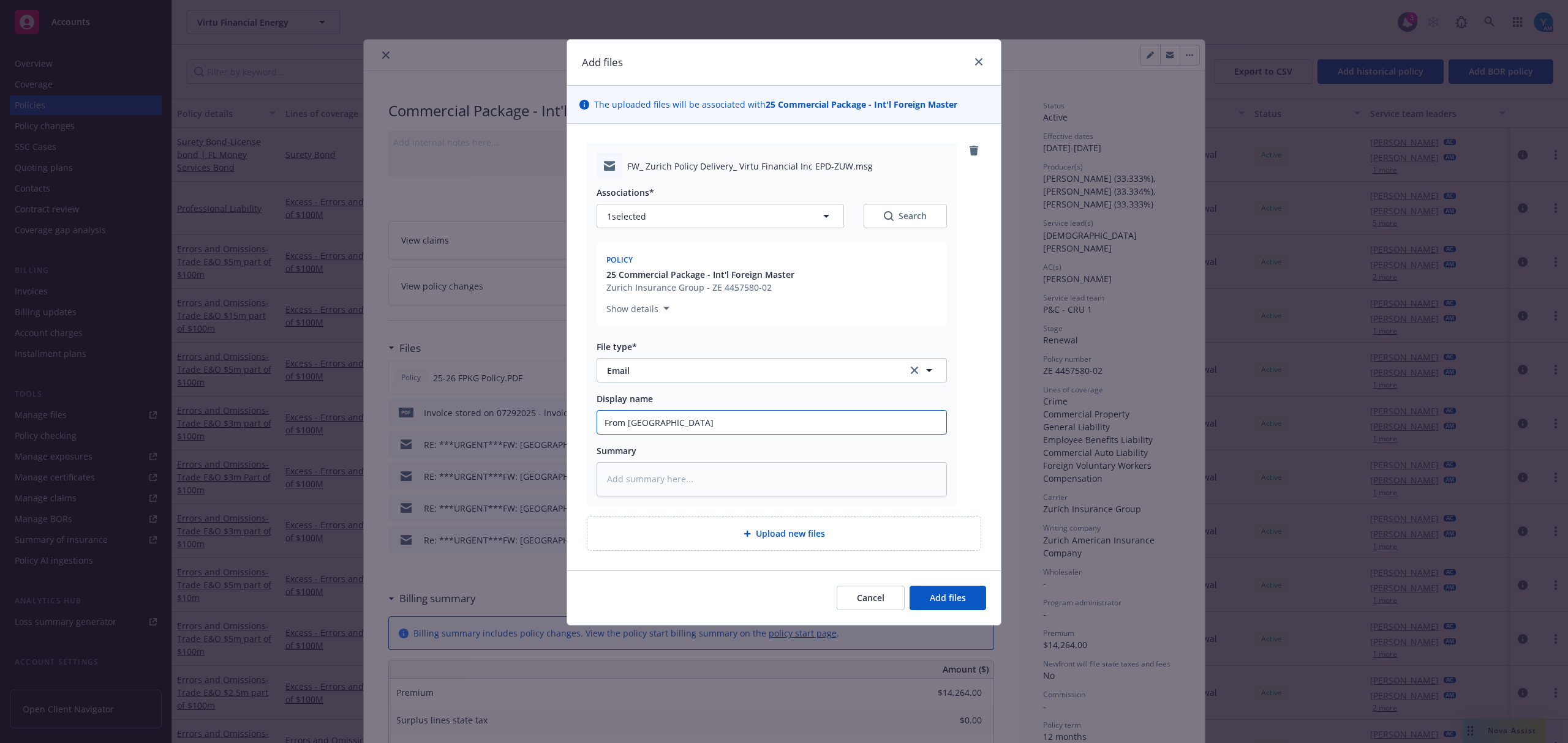
type input "From Zurich:"
type textarea "x"
type input "From Zurich:"
type textarea "x"
type input "From Zurich: 2"
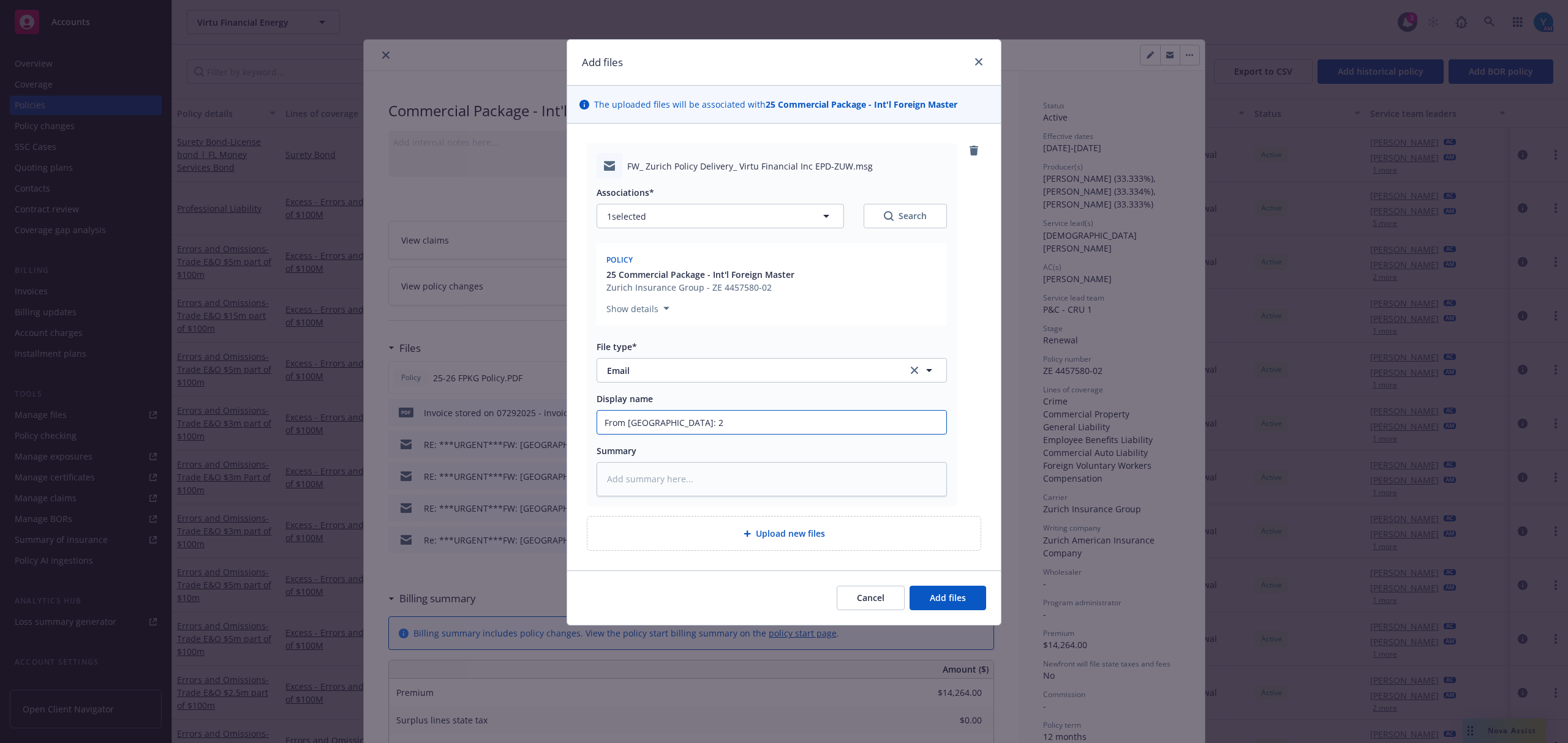
type textarea "x"
type input "From Zurich: 25"
type textarea "x"
type input "From Zurich: 25-"
type textarea "x"
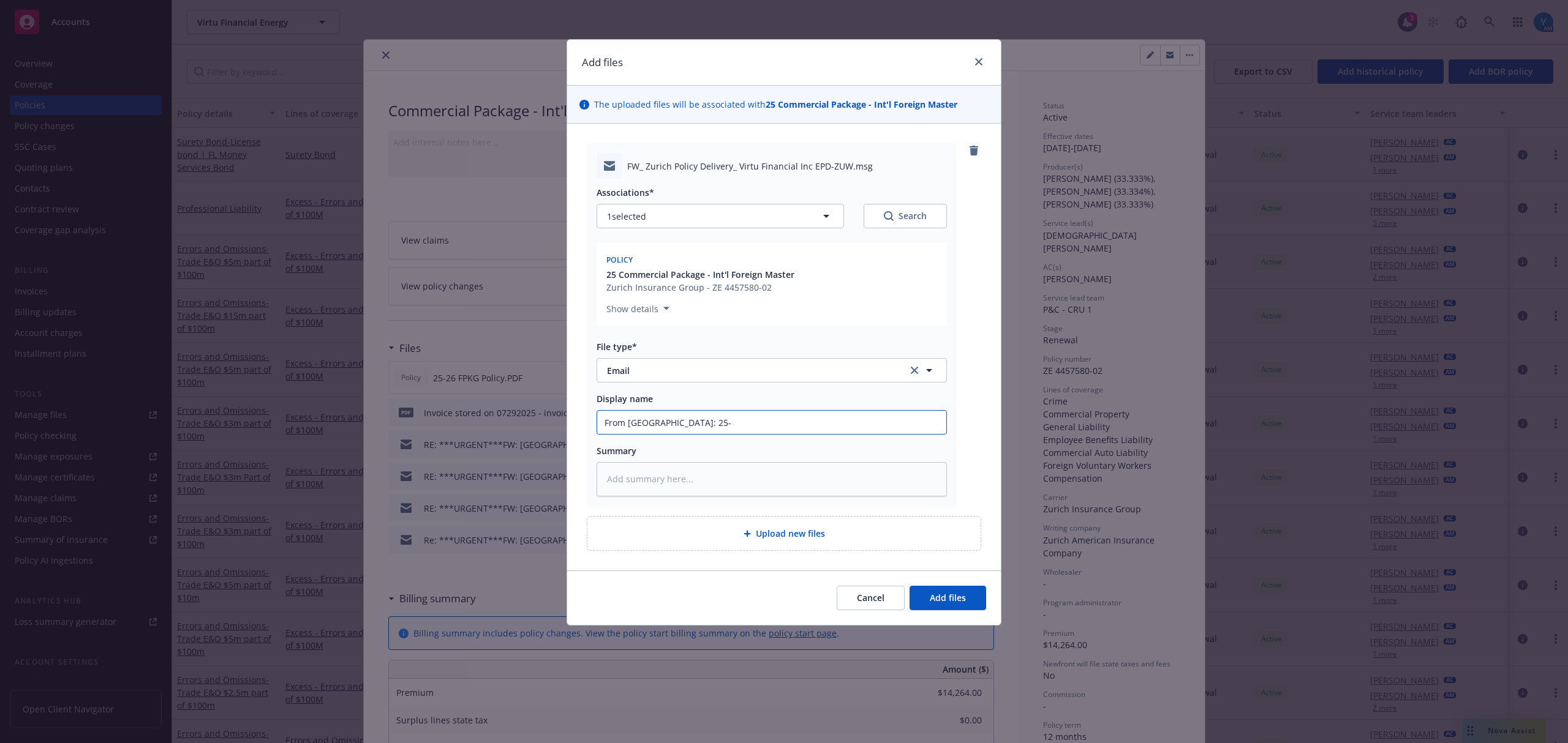
type input "From Zurich: 25-2"
type textarea "x"
type input "From Zurich: 25-26"
type textarea "x"
type input "From Zurich: 25-26"
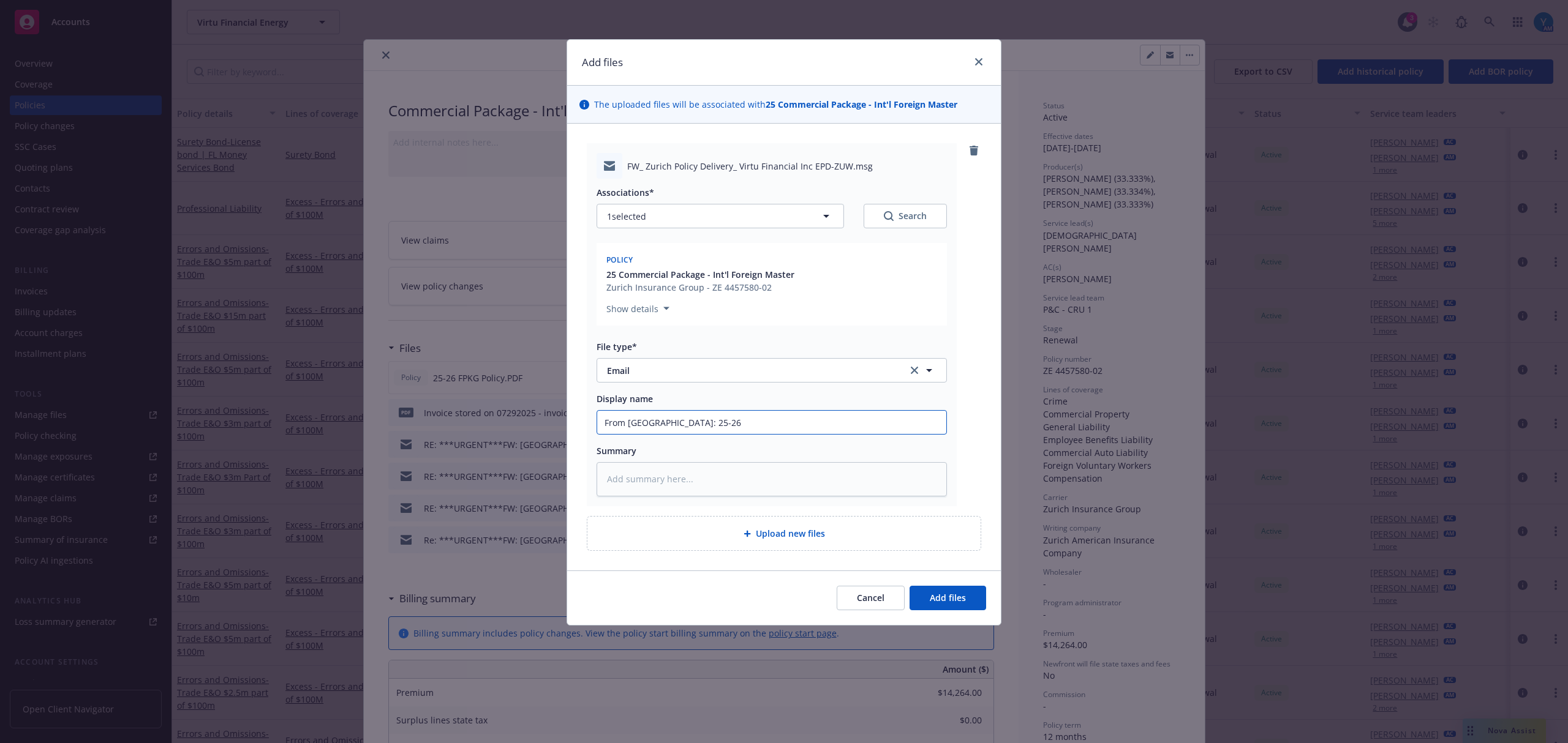
type textarea "x"
type input "From Zurich: 25-26 F"
type textarea "x"
type input "From Zurich: 25-26 FP"
type textarea "x"
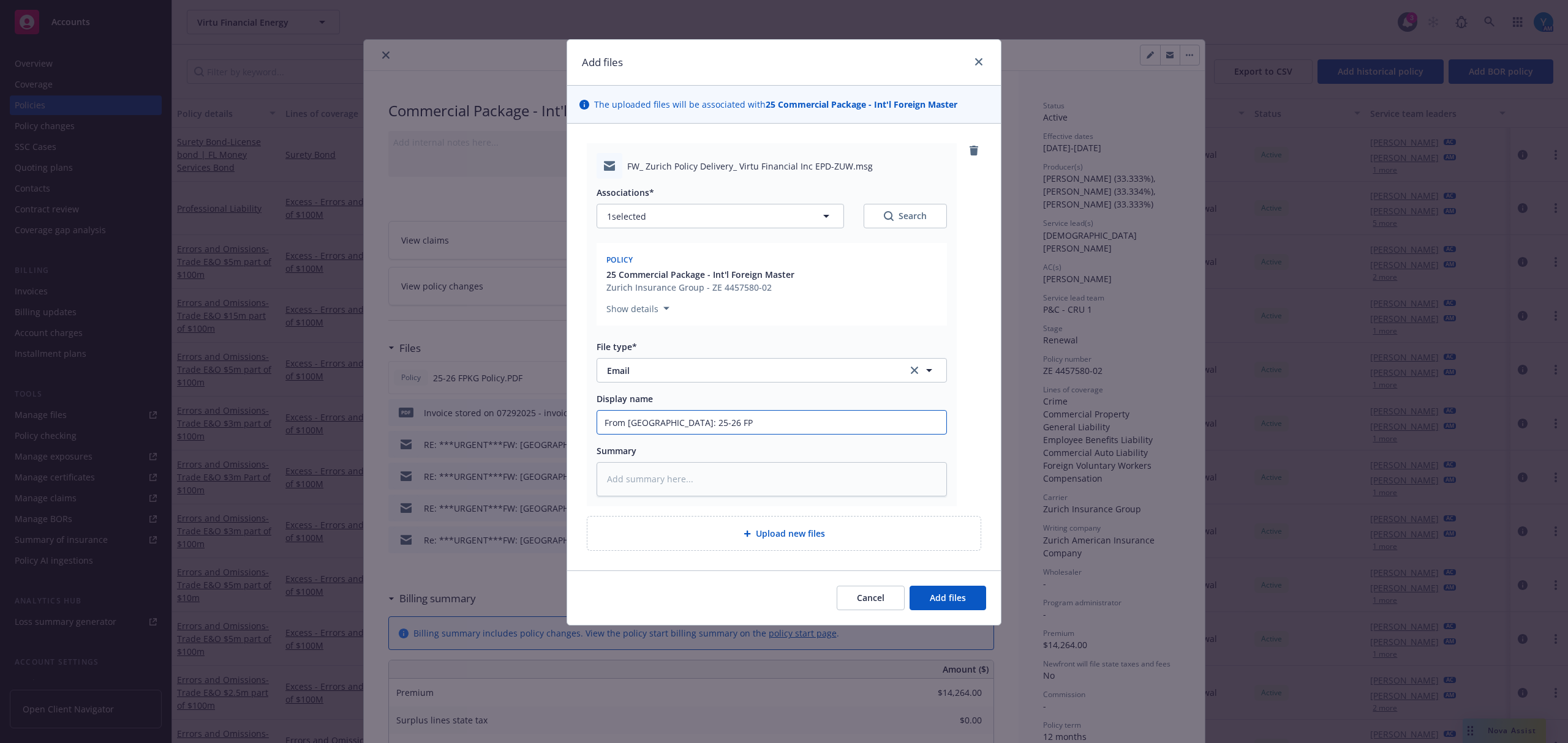
type input "From Zurich: 25-26 FPK"
type textarea "x"
type input "From Zurich: 25-26 FPKG"
type textarea "x"
type input "From Zurich: 25-26 FPKG"
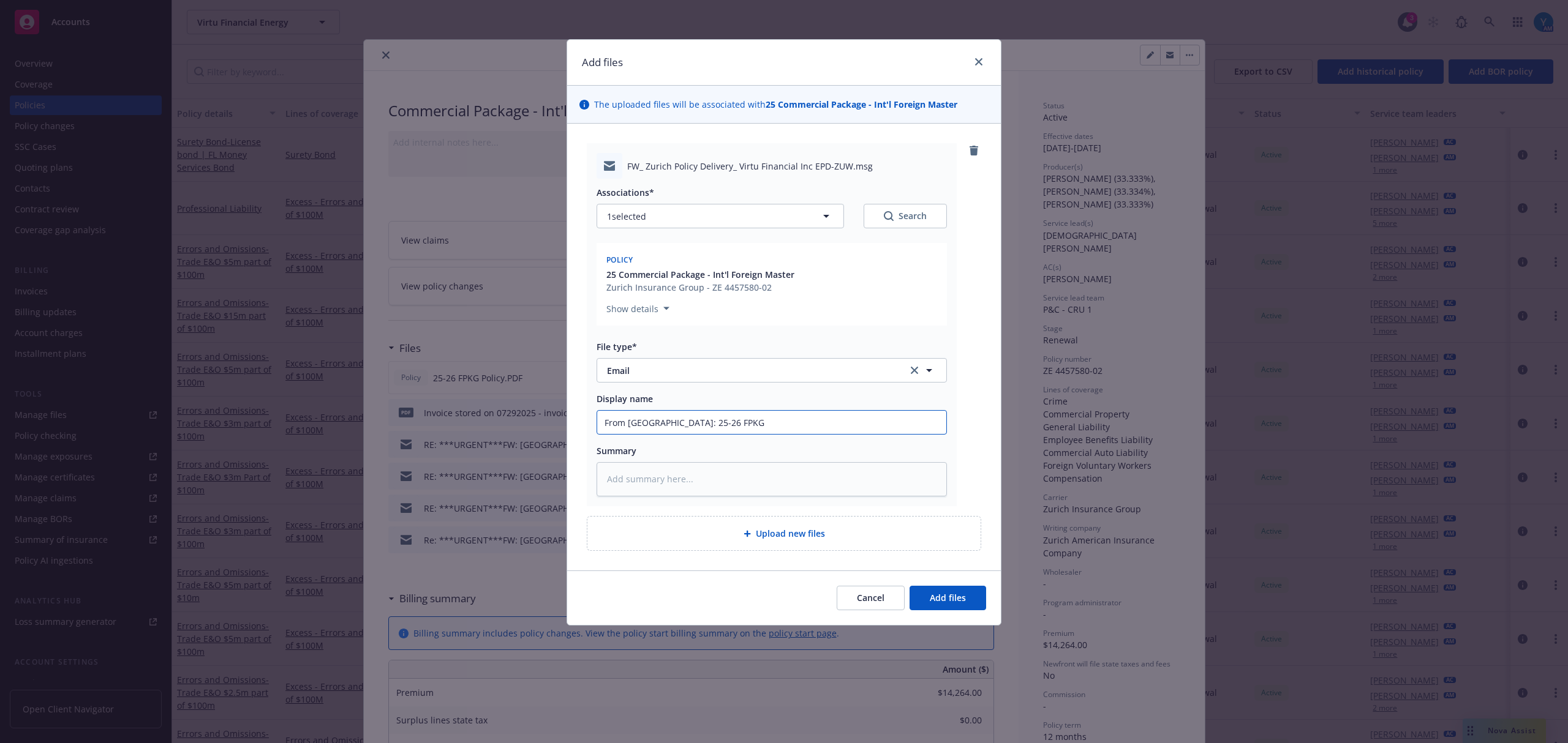
type textarea "x"
type input "From Zurich: 25-26 FPKG p"
type textarea "x"
type input "From Zurich: 25-26 FPKG po"
type textarea "x"
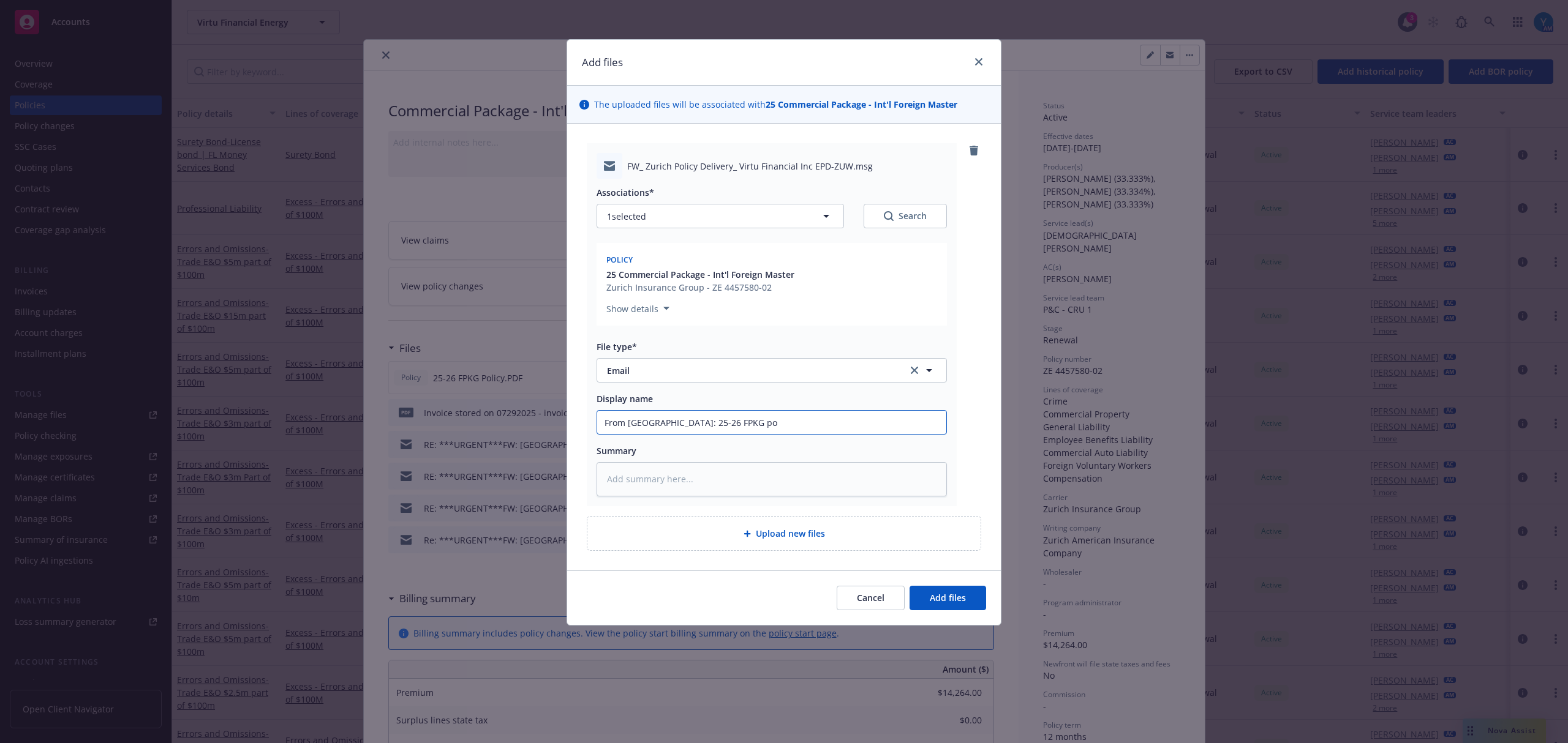
type input "From Zurich: 25-26 FPKG pol"
type textarea "x"
type input "From Zurich: 25-26 FPKG poli"
type textarea "x"
type input "From Zurich: 25-26 FPKG polic"
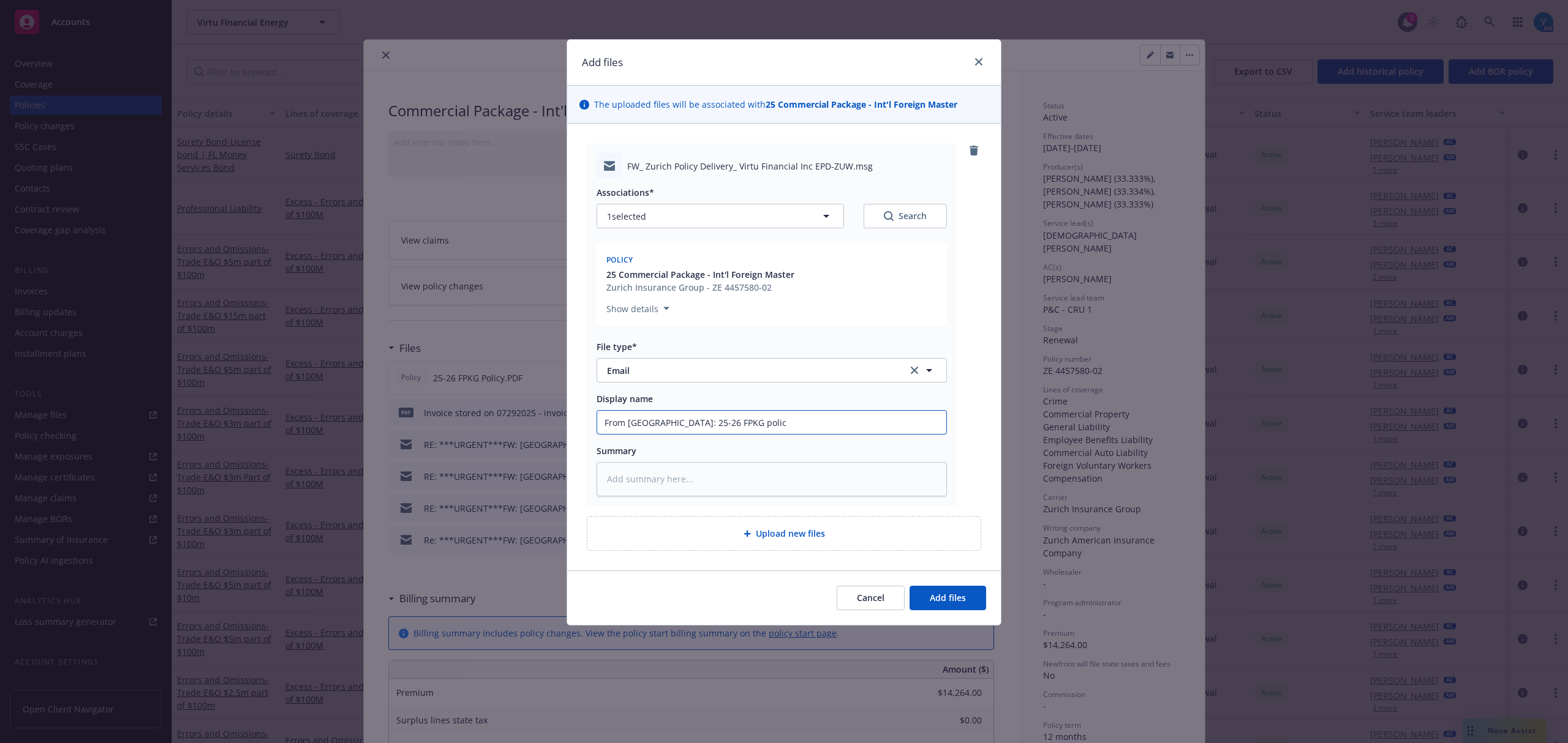
type textarea "x"
type input "From Zurich: 25-26 FPKG policy"
type textarea "x"
type input "From Zurich: 25-26 FPKG policy"
type textarea "x"
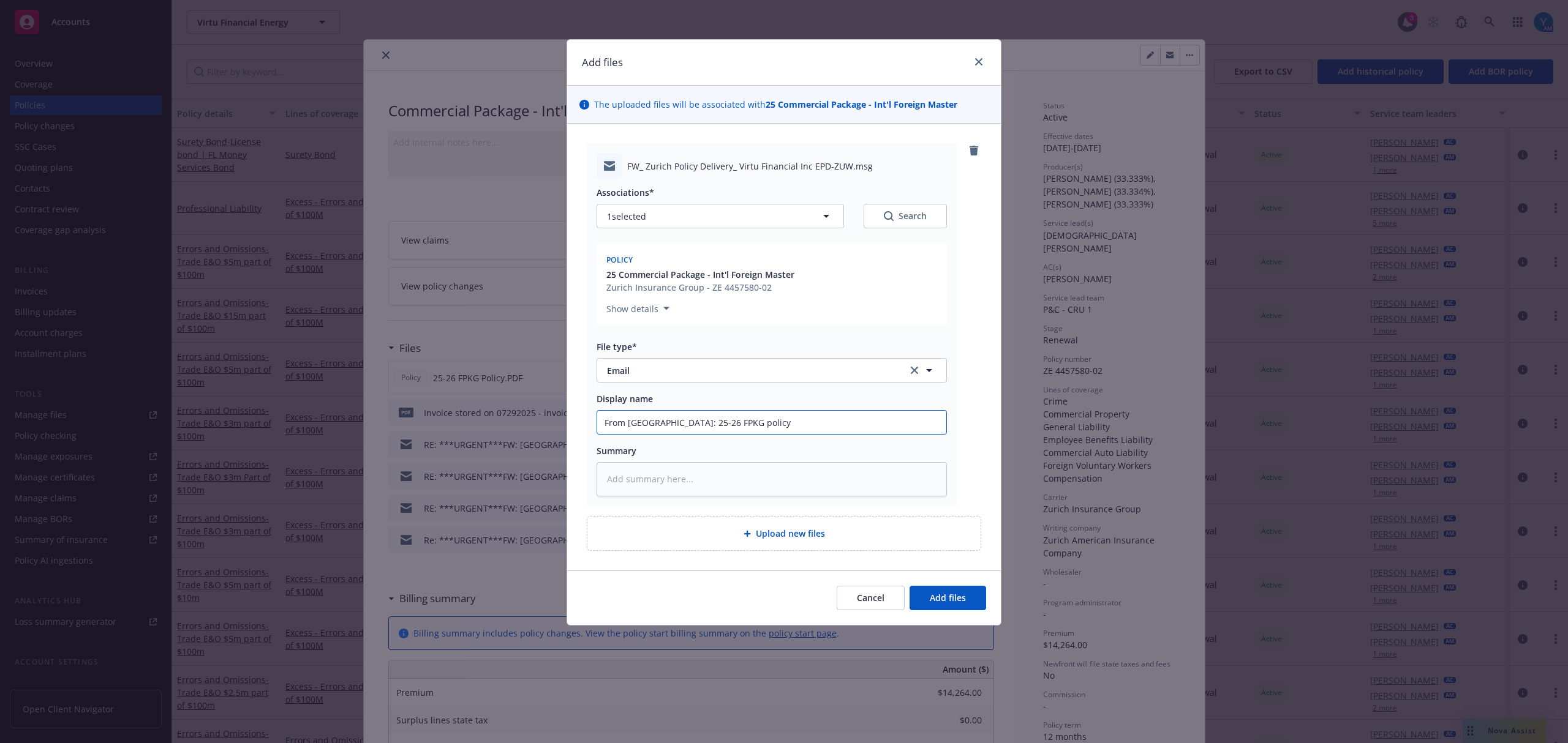
type input "From Zurich: 25-26 FPKG policy r"
type textarea "x"
type input "From Zurich: 25-26 FPKG policy re"
type textarea "x"
type input "From Zurich: 25-26 FPKG policy rec"
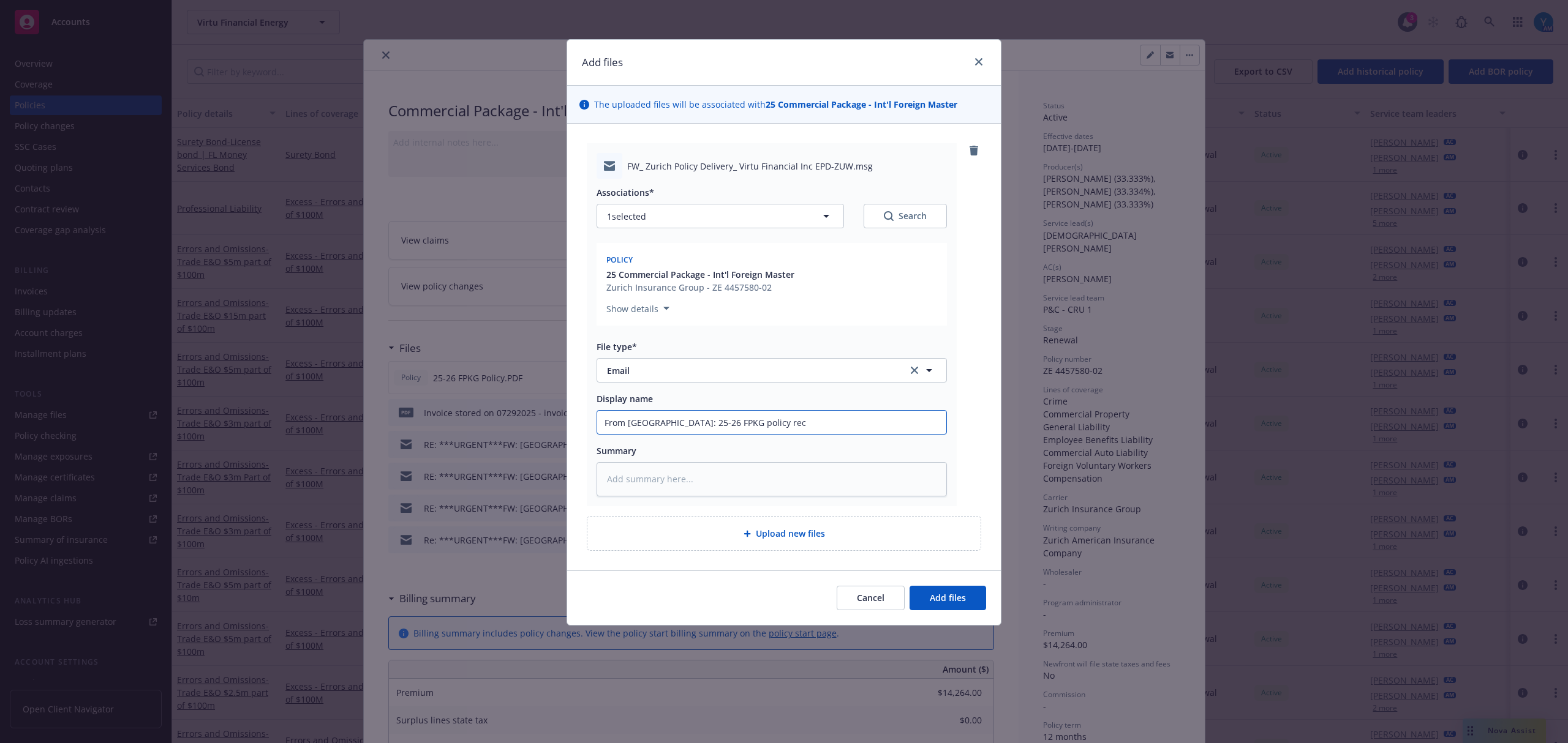
type textarea "x"
type input "From Zurich: 25-26 FPKG policy rec'"
type textarea "x"
type input "From Zurich: 25-26 FPKG policy rec'd"
type textarea "x"
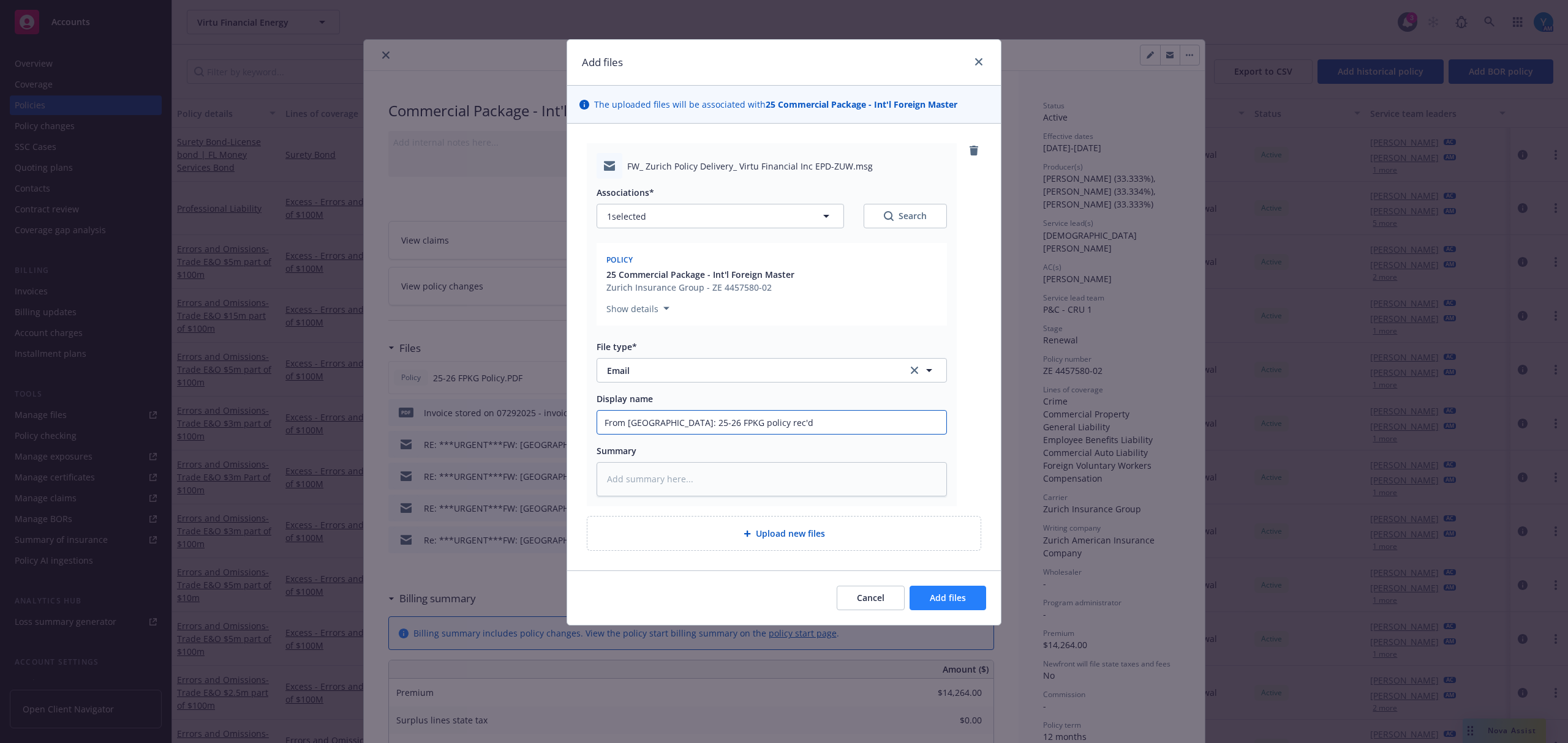
type input "From Zurich: 25-26 FPKG policy rec'd"
click at [967, 606] on button "Add files" at bounding box center [948, 599] width 76 height 25
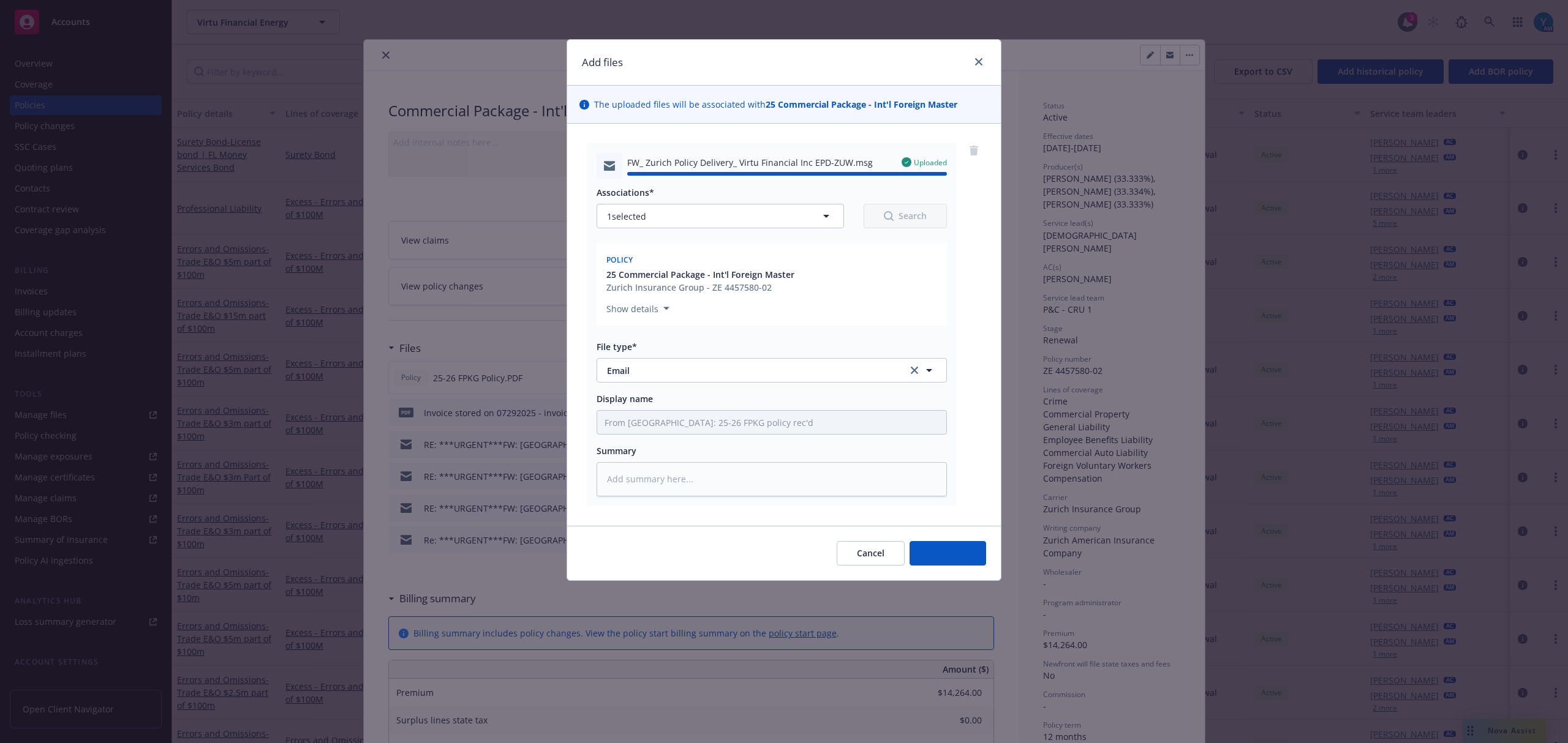
type textarea "x"
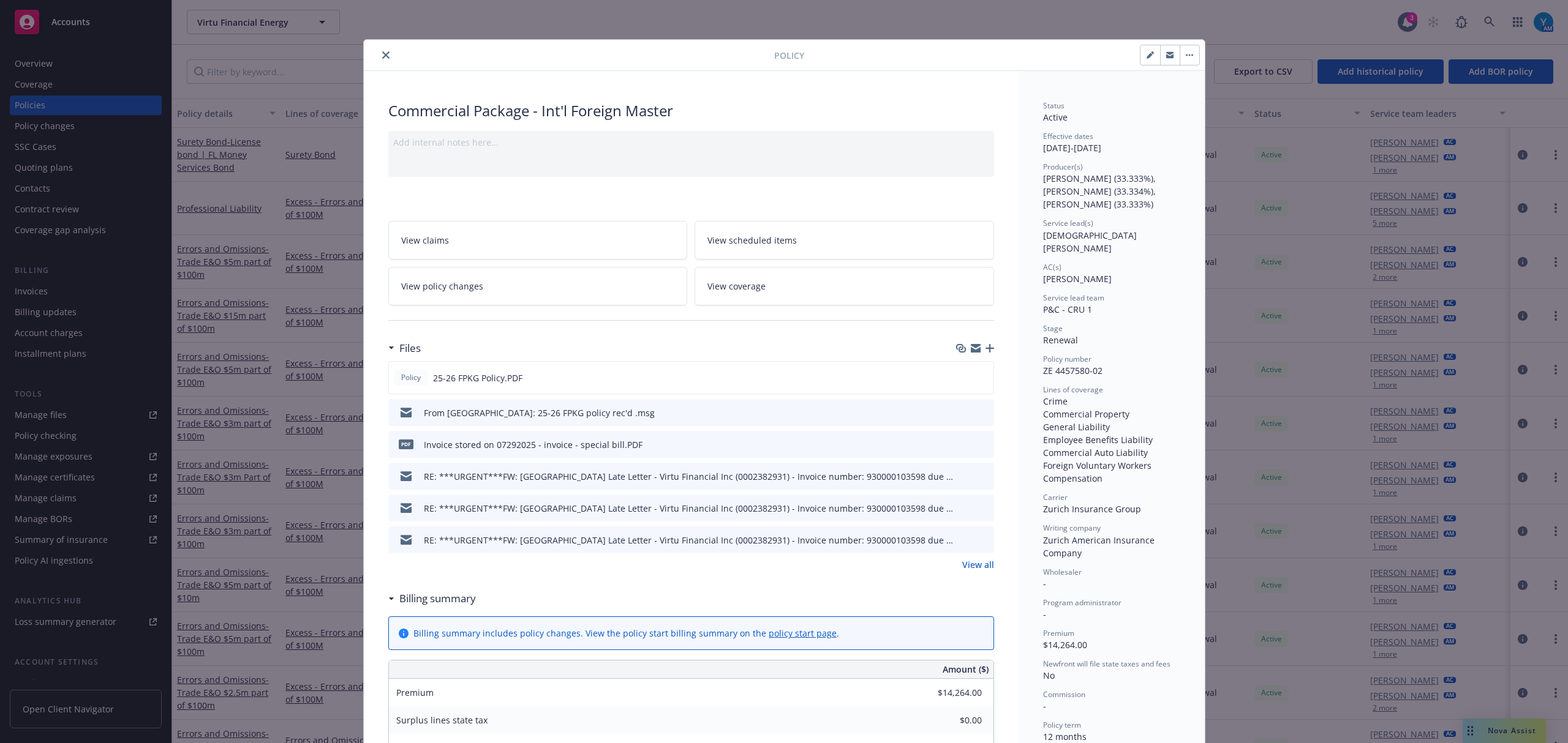
click at [379, 57] on button "close" at bounding box center [386, 55] width 15 height 15
